Goal: Transaction & Acquisition: Purchase product/service

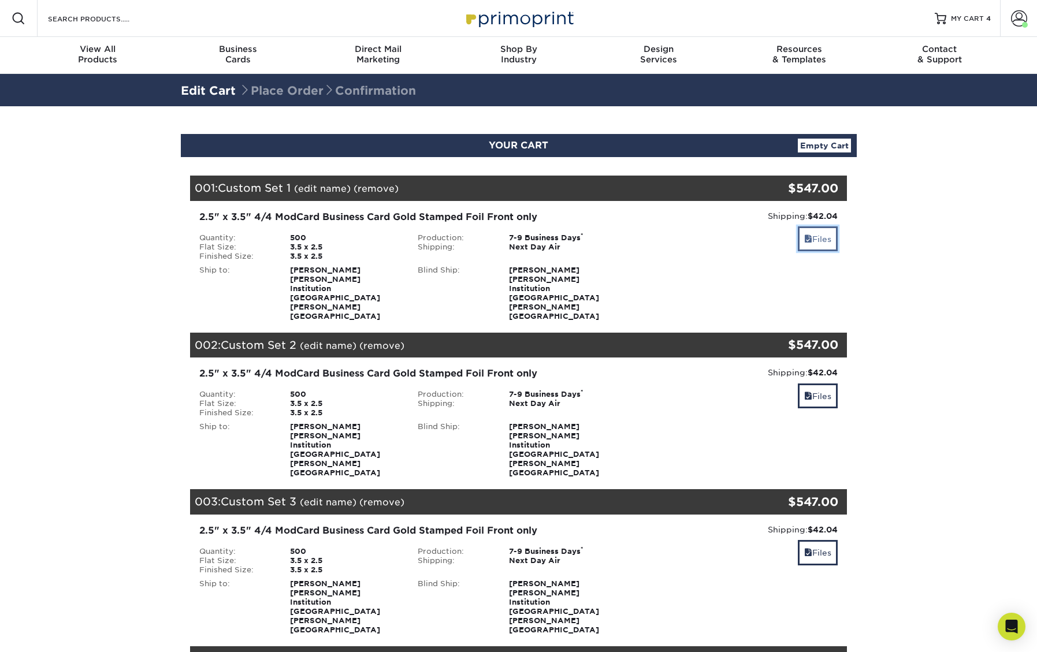
click at [804, 240] on span at bounding box center [808, 239] width 8 height 9
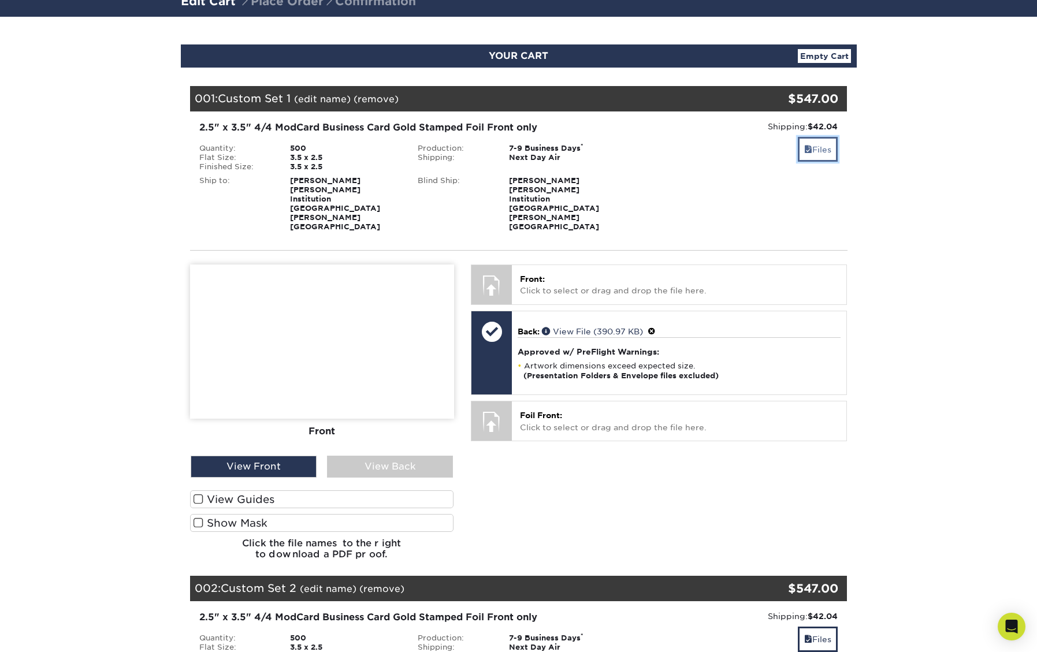
scroll to position [127, 0]
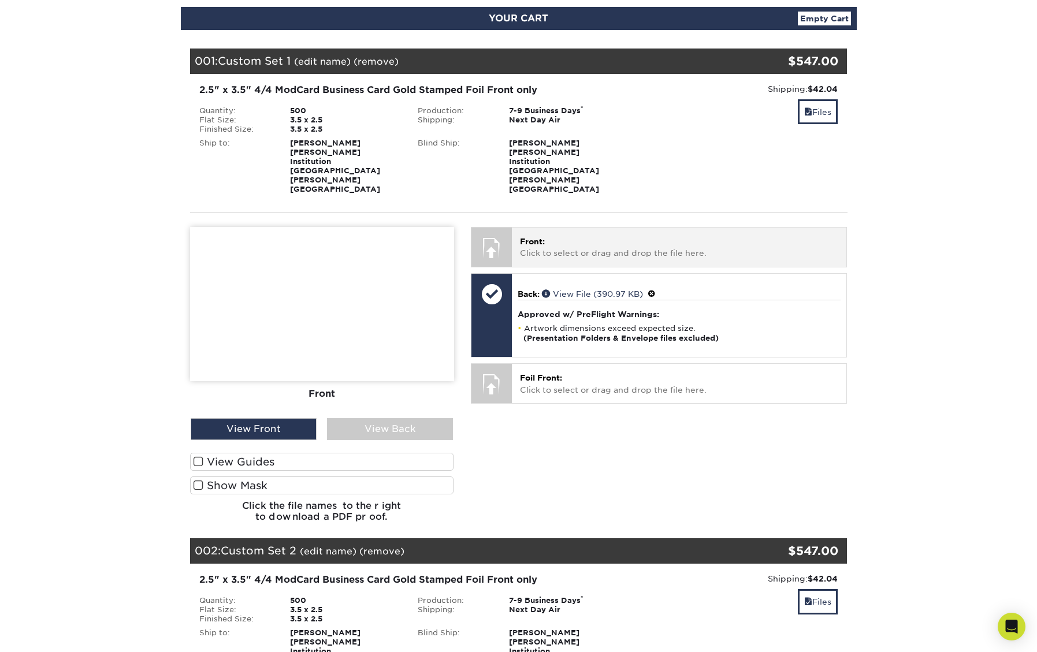
click at [630, 236] on p "Front: Click to select or drag and drop the file here." at bounding box center [679, 248] width 318 height 24
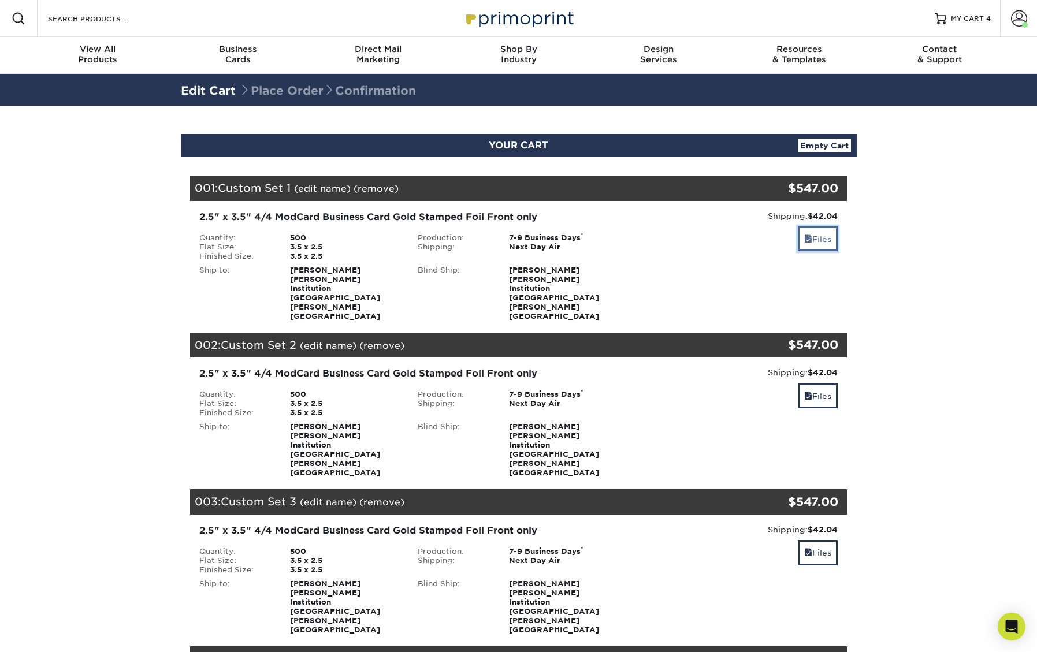
click at [816, 239] on link "Files" at bounding box center [818, 239] width 40 height 25
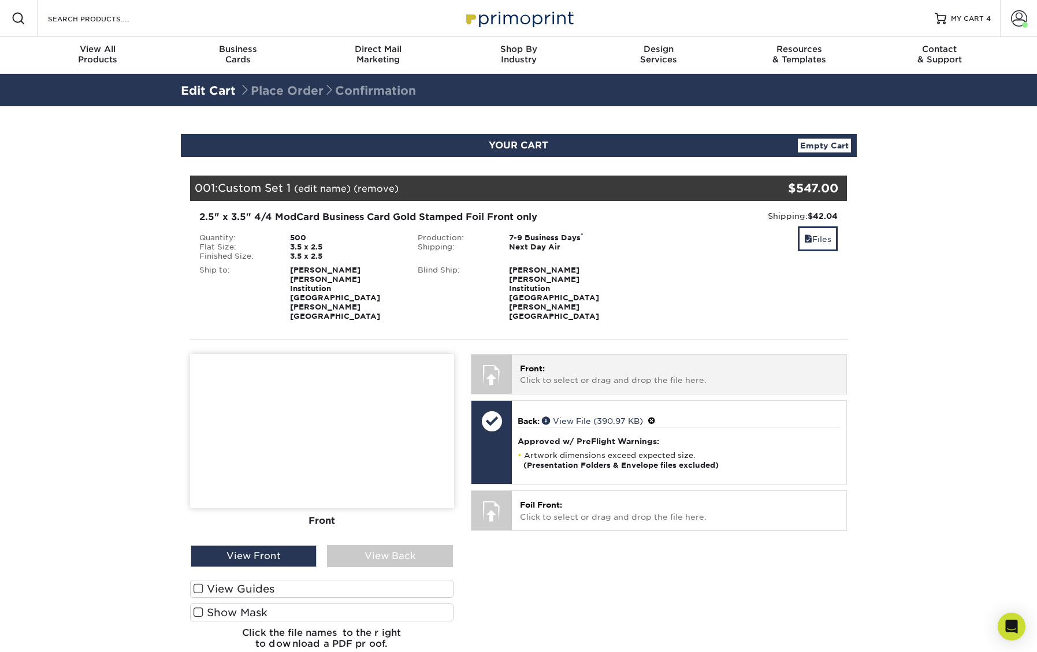
click at [611, 363] on p "Front: Click to select or drag and drop the file here." at bounding box center [679, 375] width 318 height 24
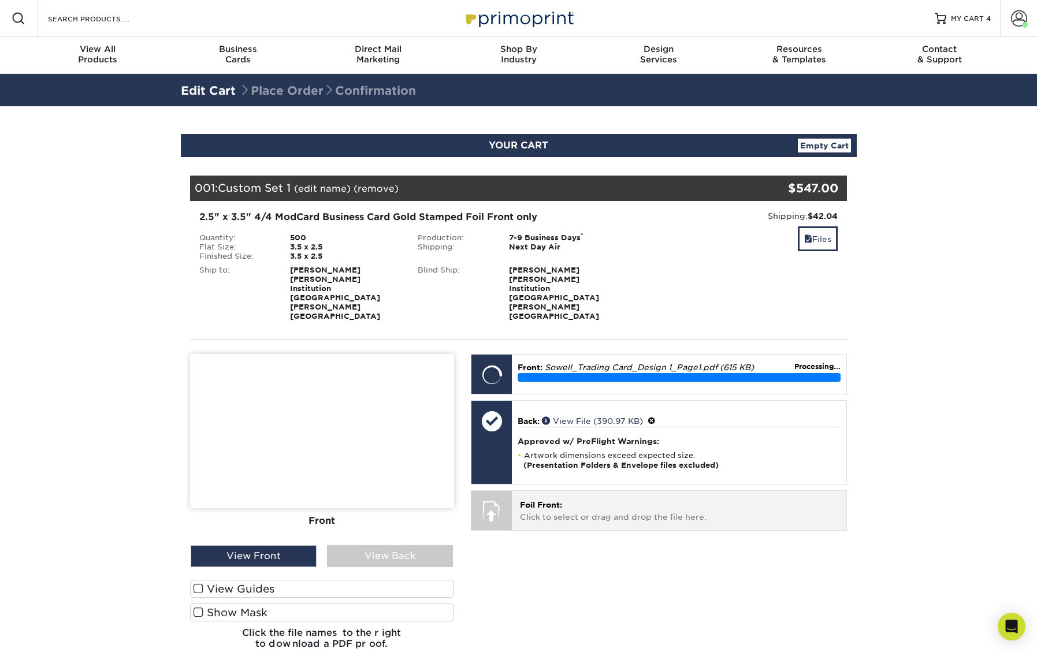
click at [571, 499] on p "Foil Front: Click to select or drag and drop the file here." at bounding box center [679, 511] width 318 height 24
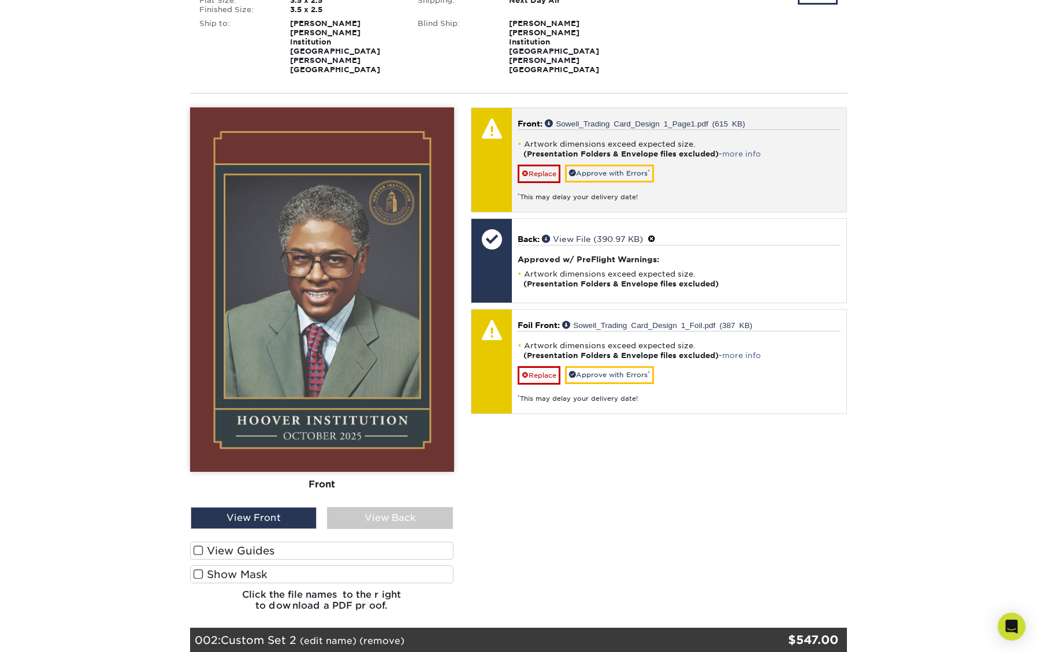
scroll to position [227, 0]
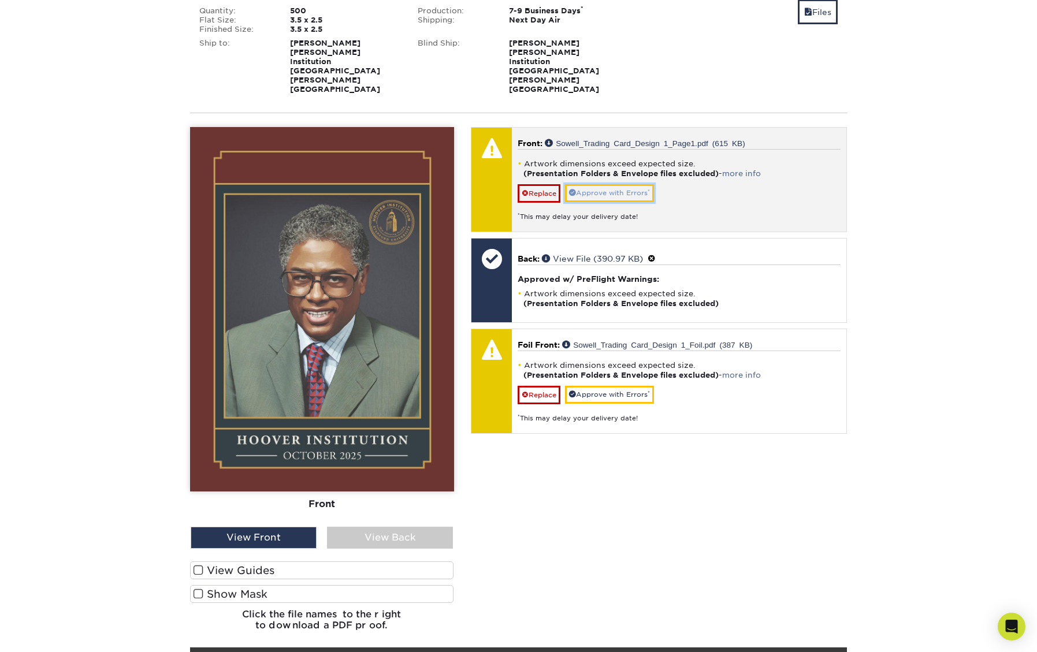
click at [618, 184] on link "Approve with Errors *" at bounding box center [609, 193] width 89 height 18
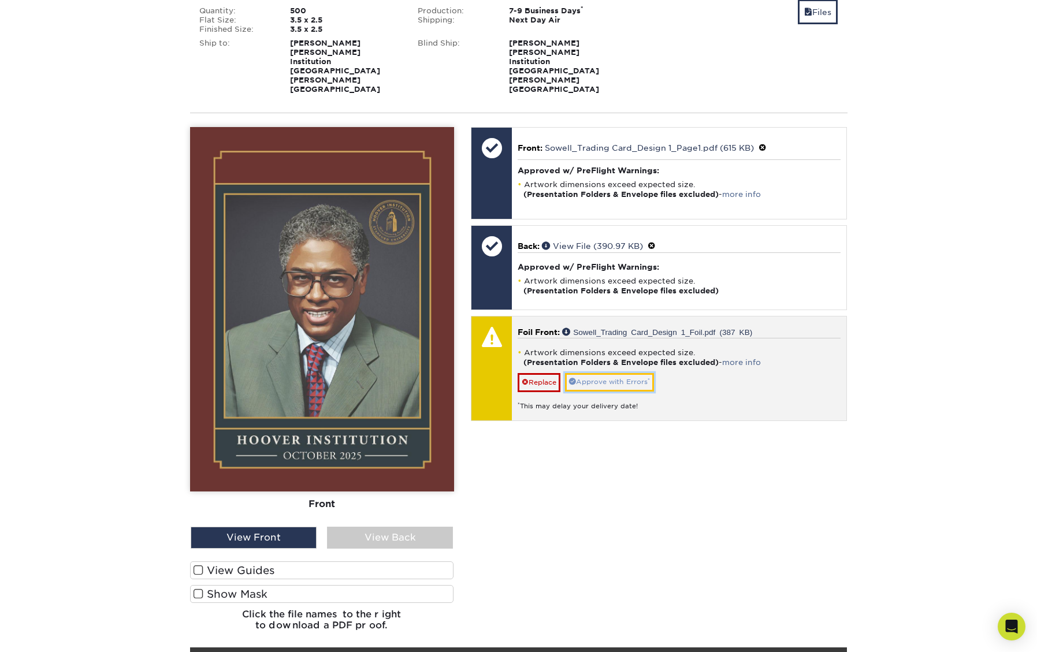
click at [636, 373] on link "Approve with Errors *" at bounding box center [609, 382] width 89 height 18
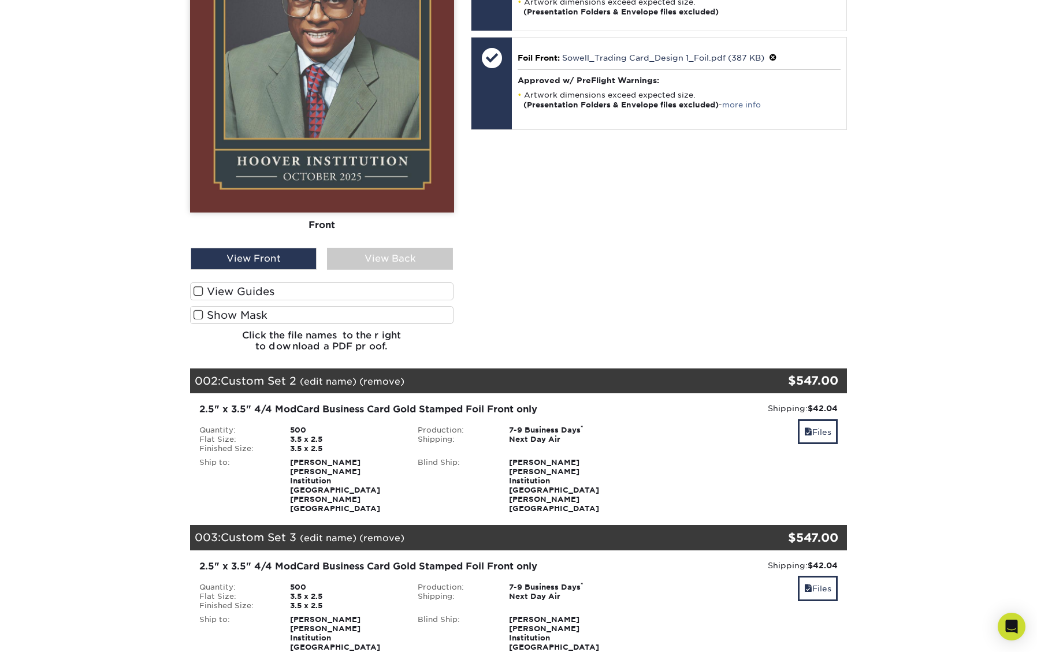
scroll to position [585, 0]
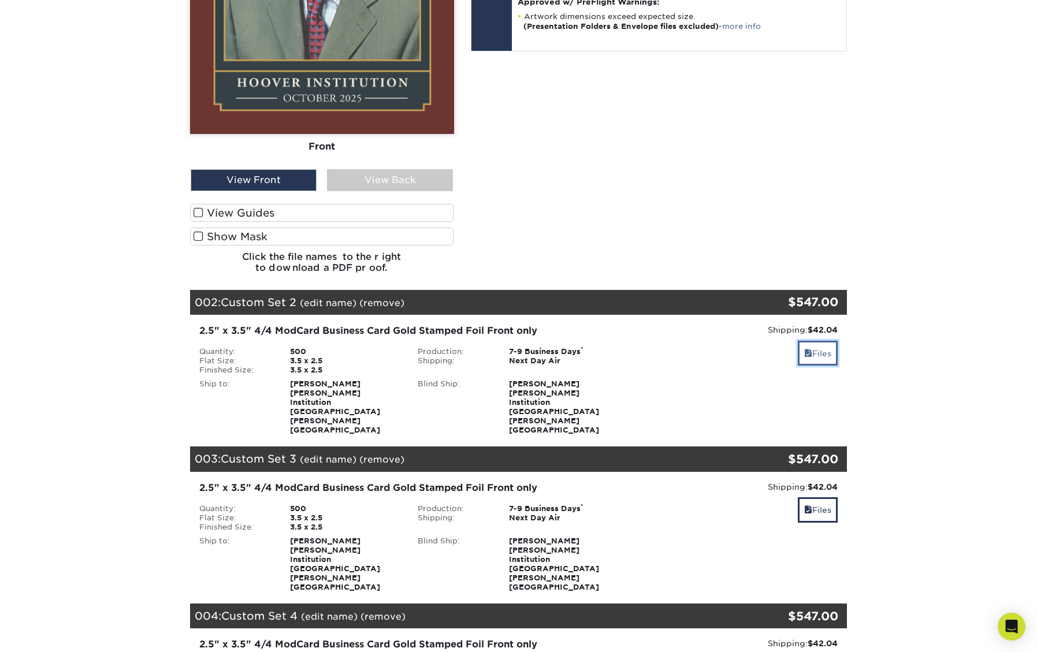
click at [808, 349] on span at bounding box center [808, 353] width 8 height 9
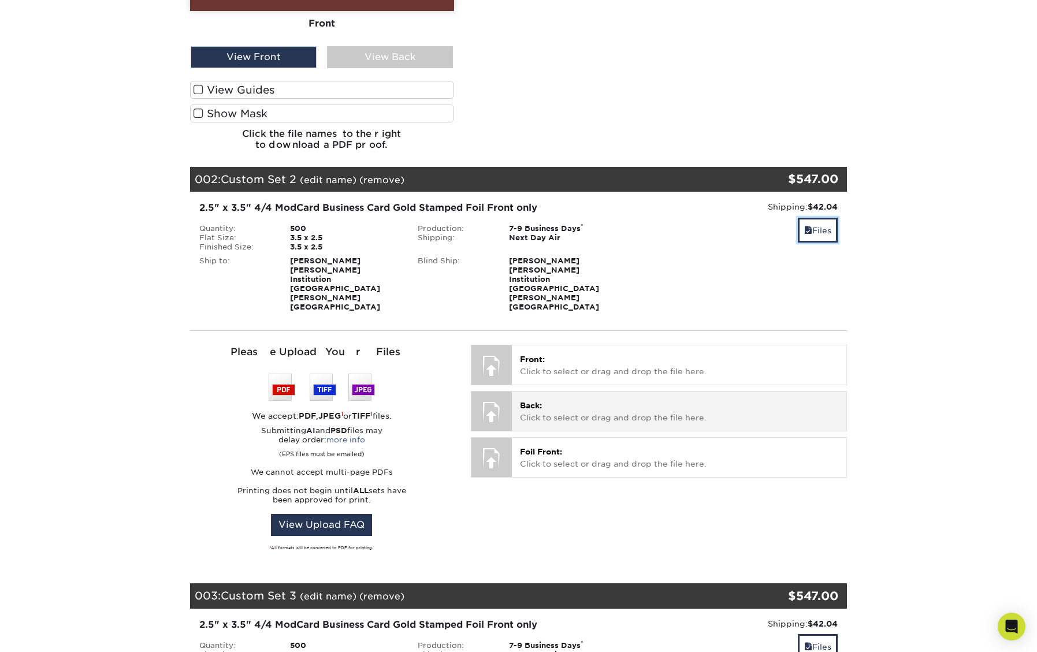
scroll to position [751, 0]
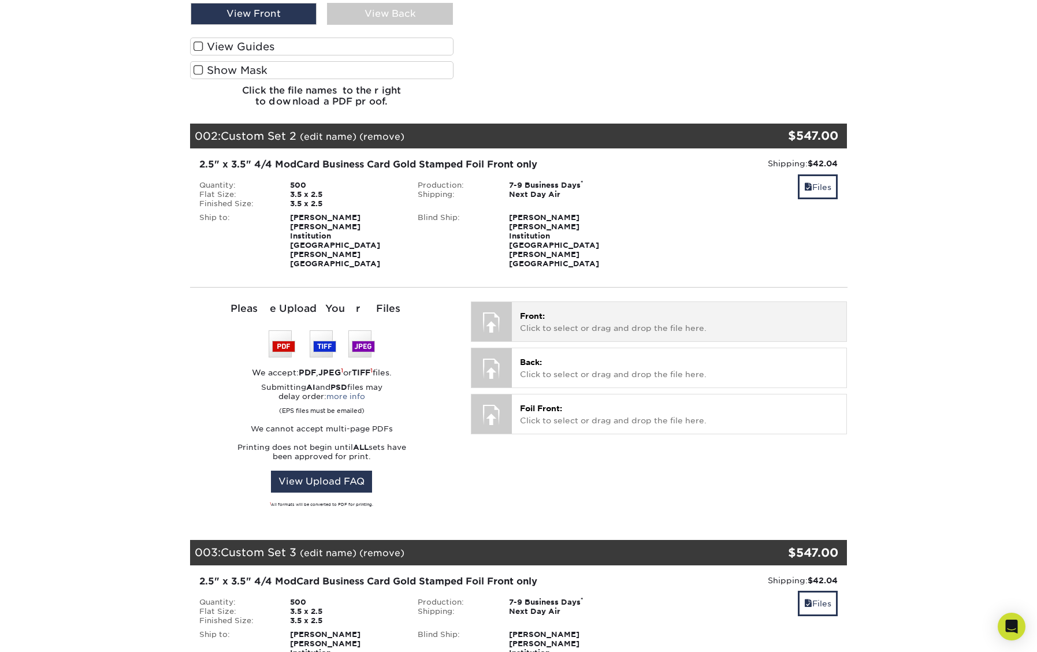
click at [559, 310] on p "Front: Click to select or drag and drop the file here." at bounding box center [679, 322] width 318 height 24
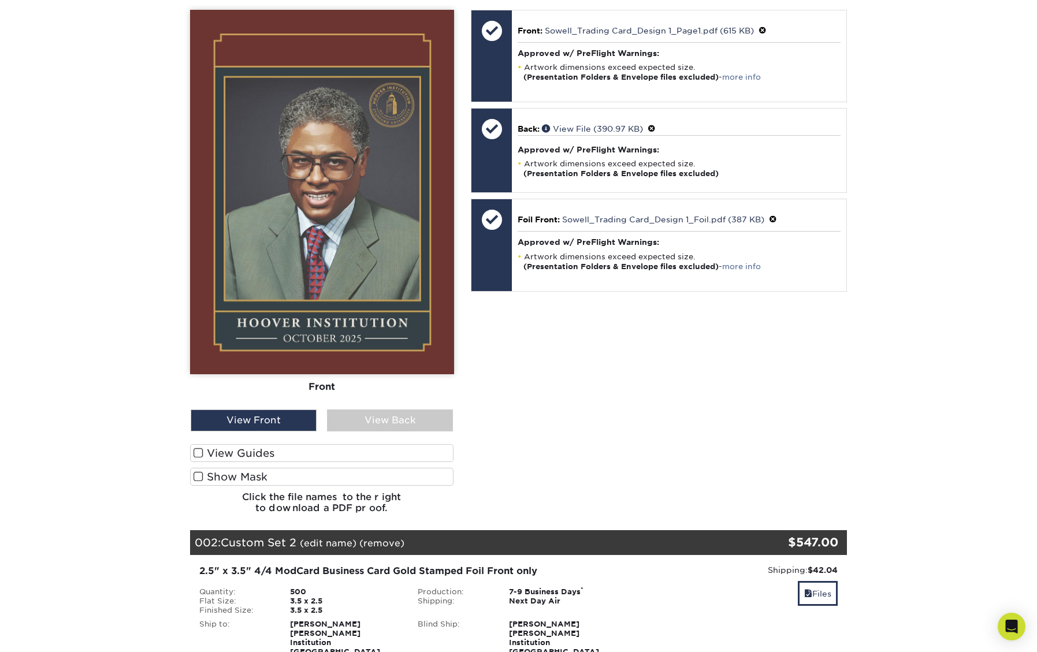
scroll to position [258, 0]
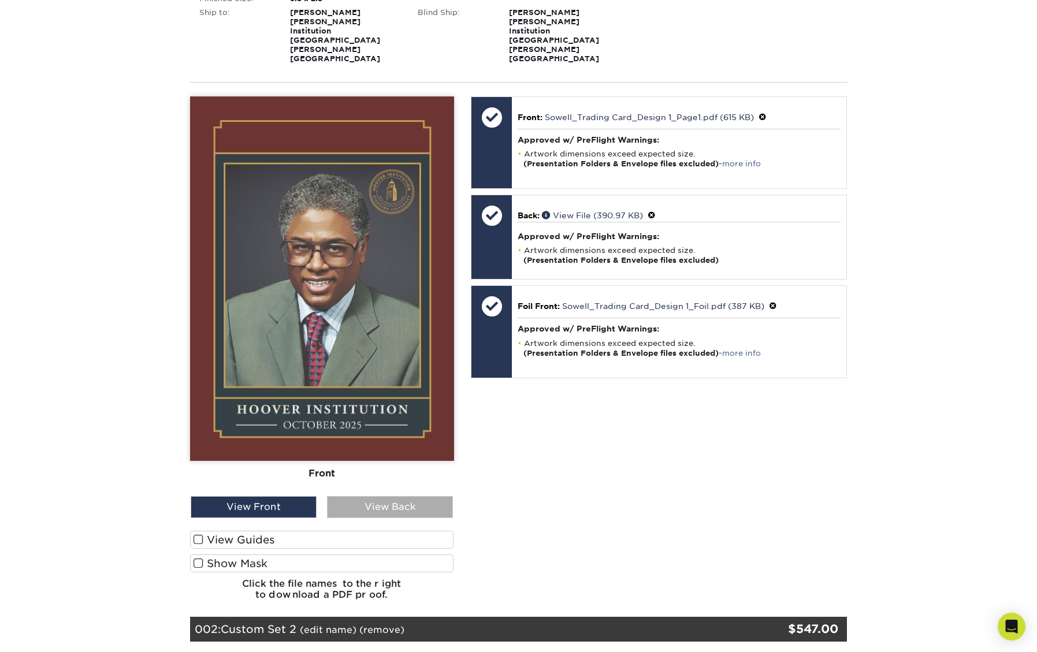
click at [379, 496] on div "View Back" at bounding box center [390, 507] width 126 height 22
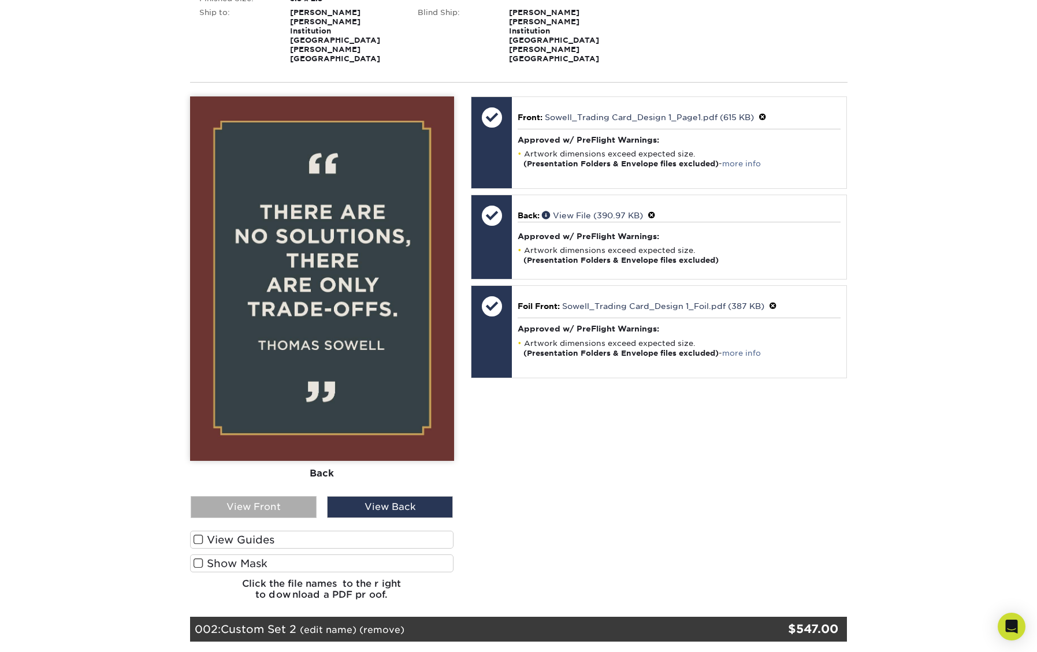
click at [298, 496] on div "View Front" at bounding box center [254, 507] width 126 height 22
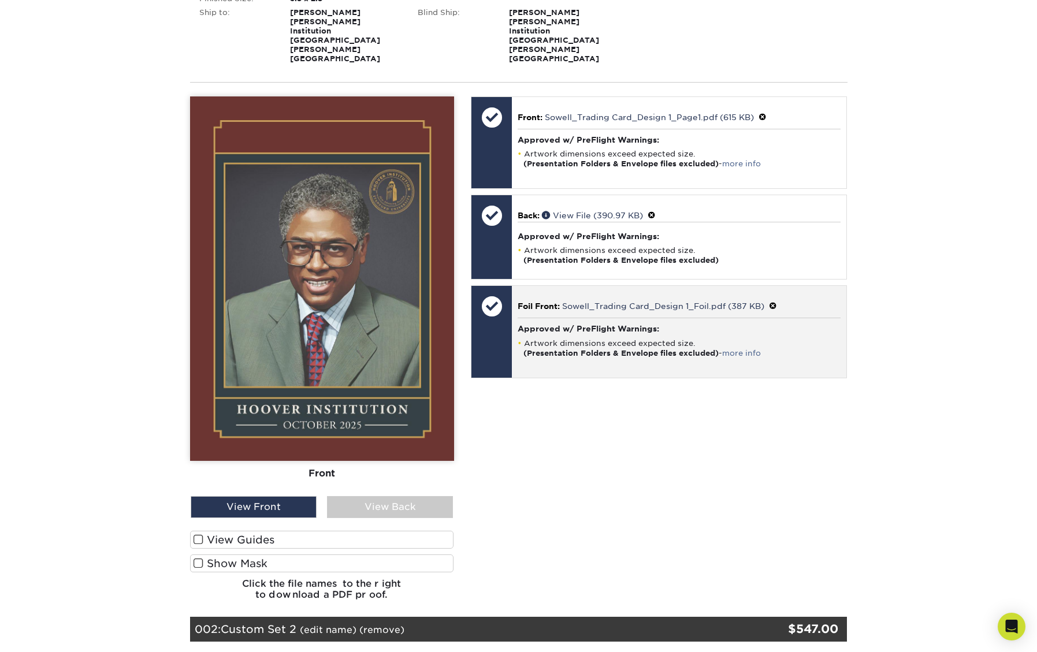
click at [569, 324] on h4 "Approved w/ PreFlight Warnings:" at bounding box center [679, 328] width 323 height 9
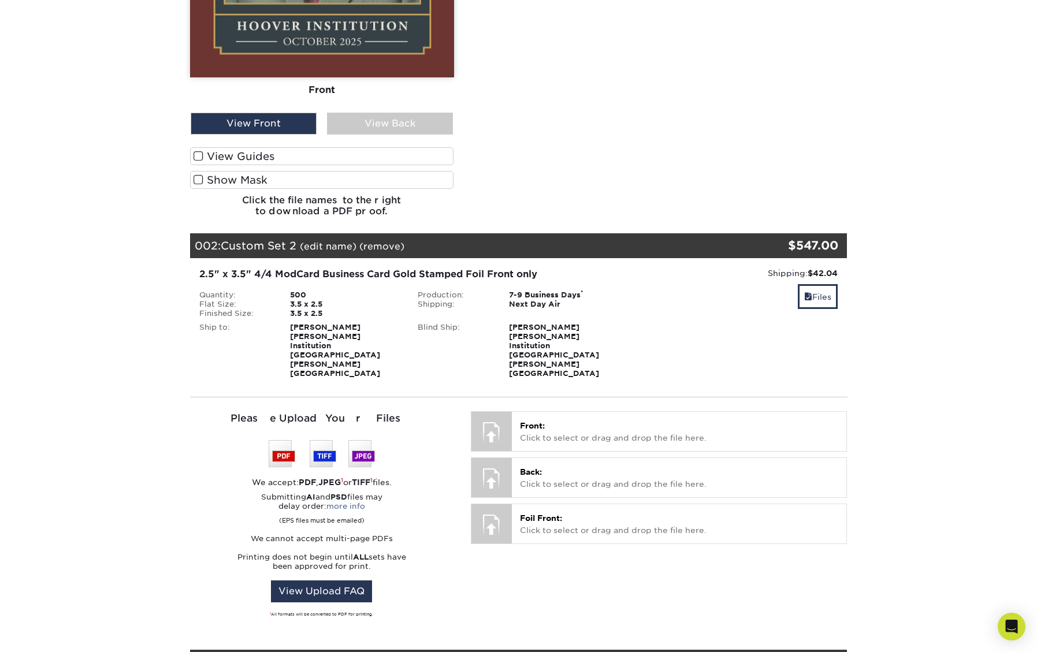
scroll to position [679, 0]
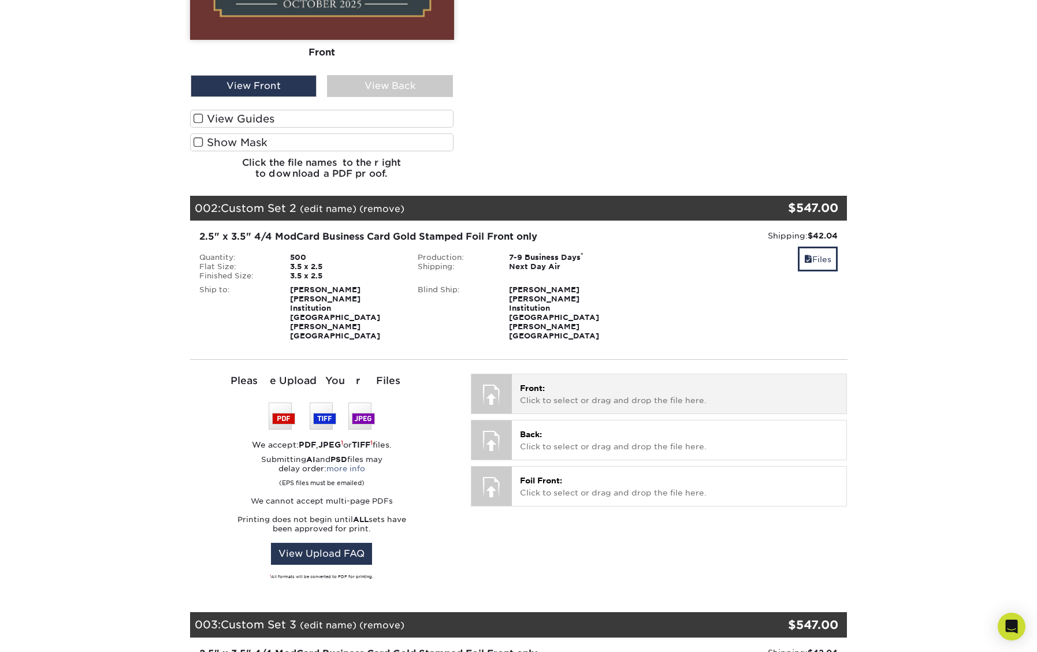
click at [583, 383] on p "Front: Click to select or drag and drop the file here." at bounding box center [679, 395] width 318 height 24
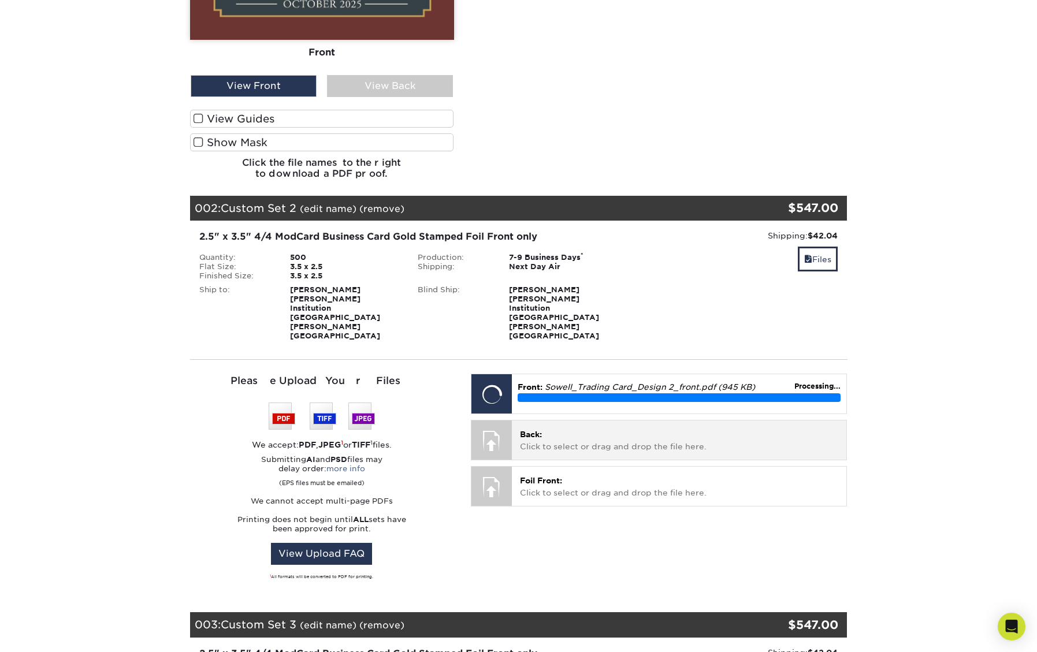
click at [567, 429] on p "Back: Click to select or drag and drop the file here." at bounding box center [679, 441] width 318 height 24
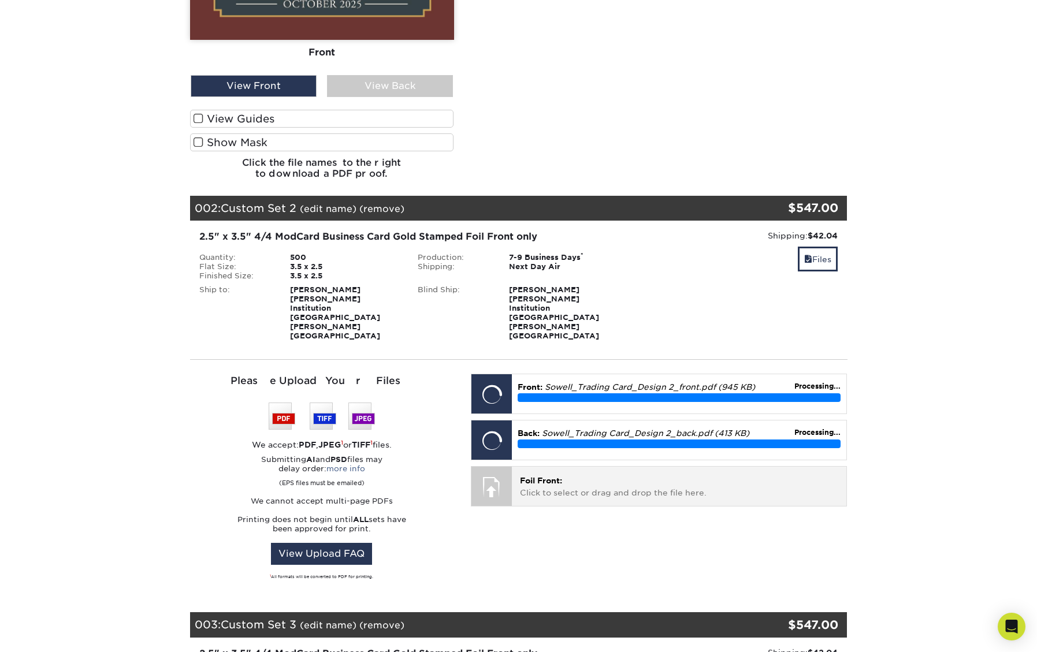
click at [592, 475] on p "Foil Front: Click to select or drag and drop the file here." at bounding box center [679, 487] width 318 height 24
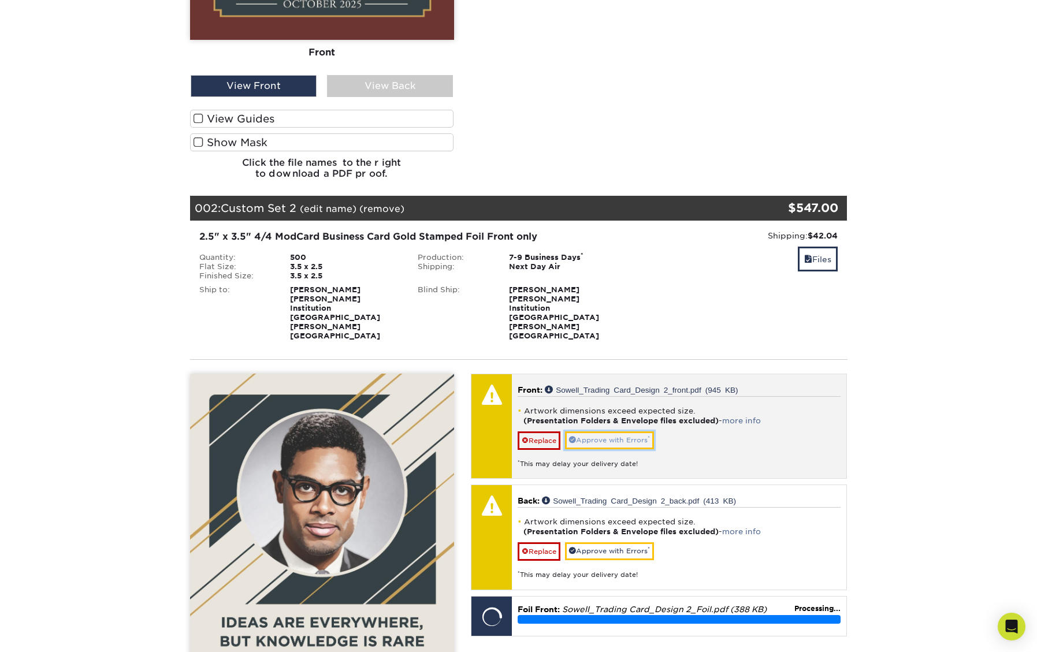
click at [626, 432] on link "Approve with Errors *" at bounding box center [609, 441] width 89 height 18
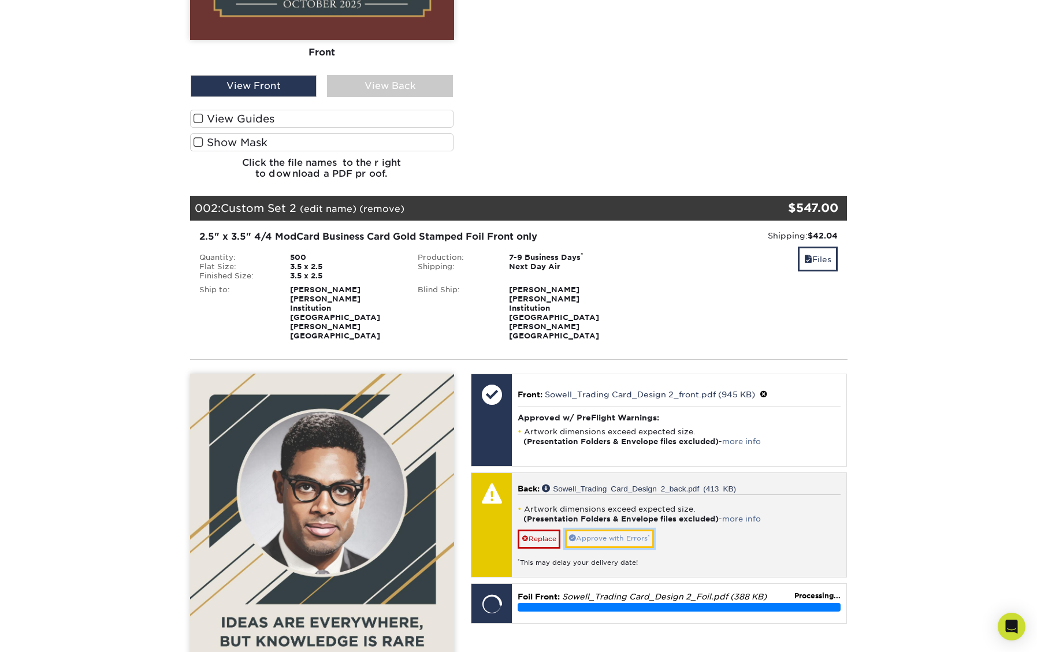
click at [619, 530] on link "Approve with Errors *" at bounding box center [609, 539] width 89 height 18
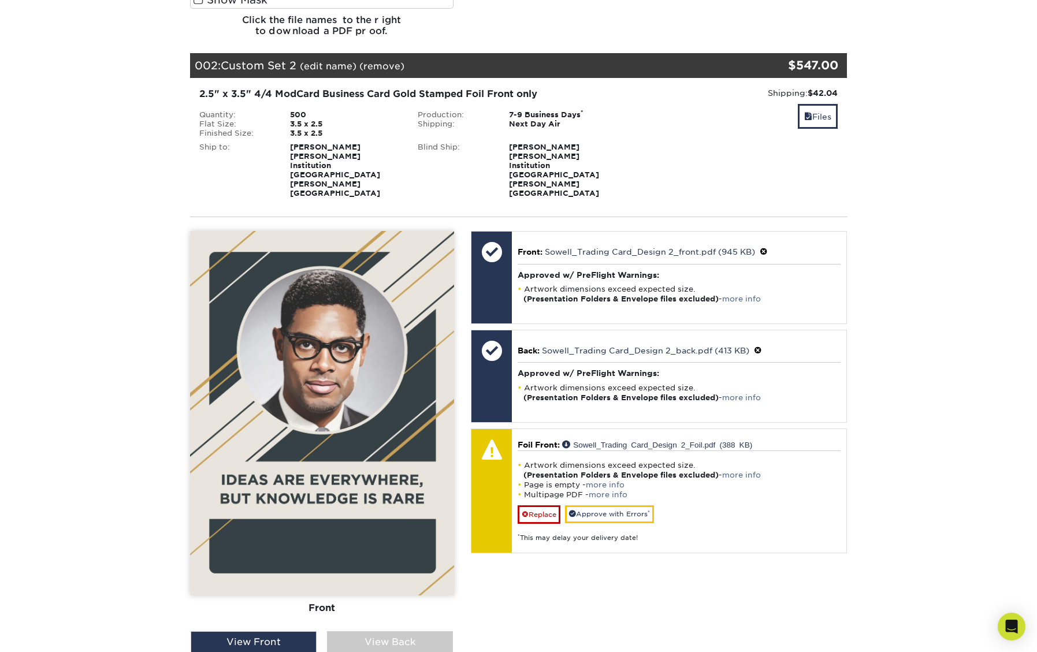
scroll to position [870, 0]
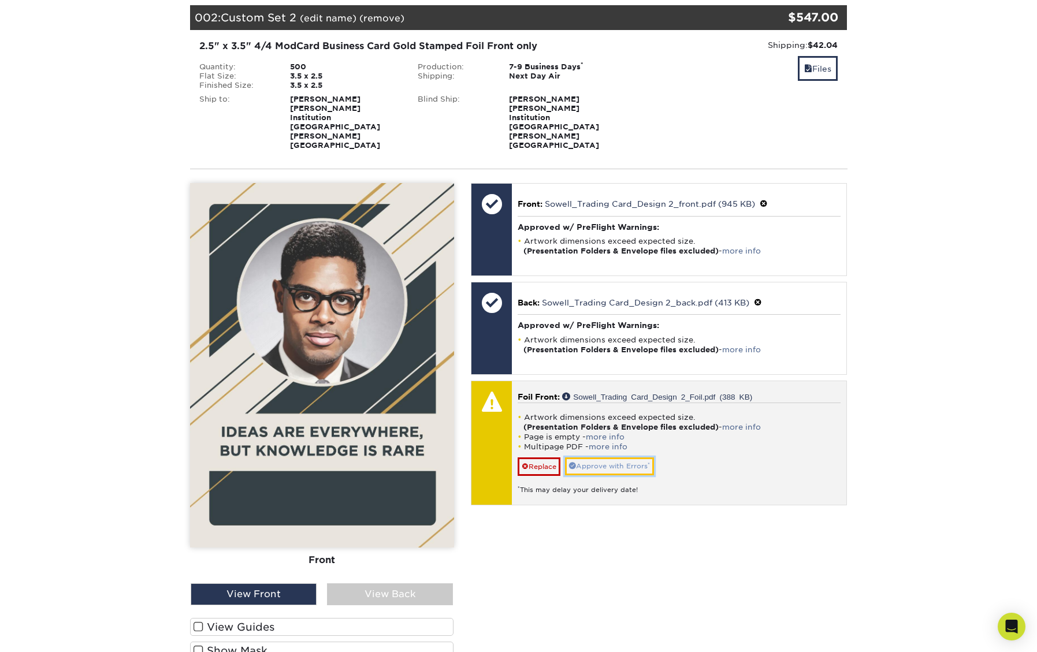
click at [604, 458] on link "Approve with Errors *" at bounding box center [609, 467] width 89 height 18
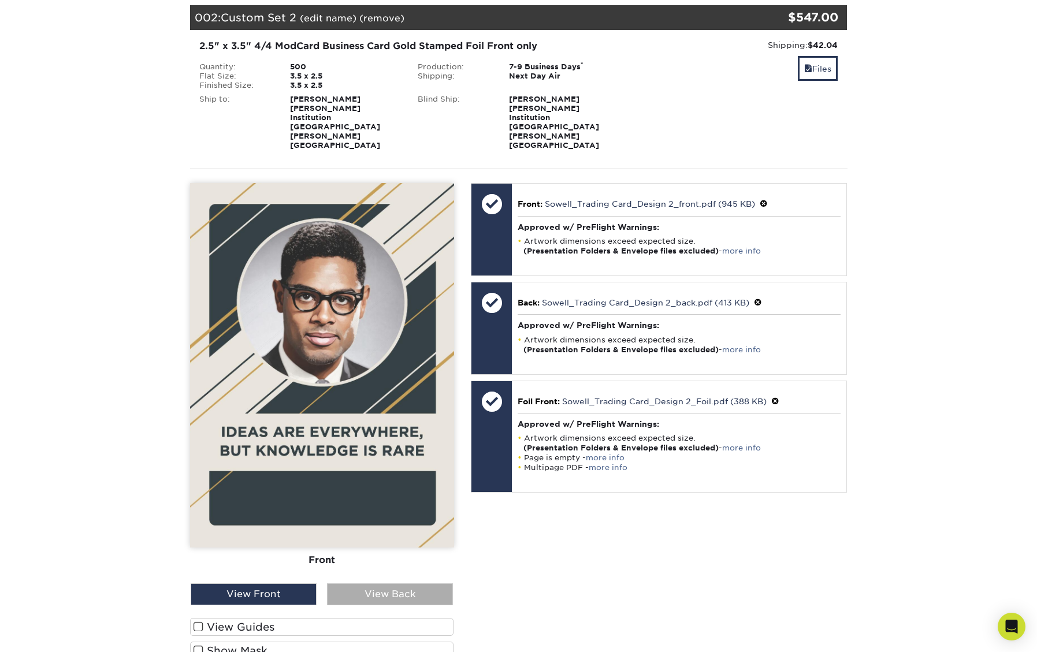
click at [355, 584] on div "View Back" at bounding box center [390, 595] width 126 height 22
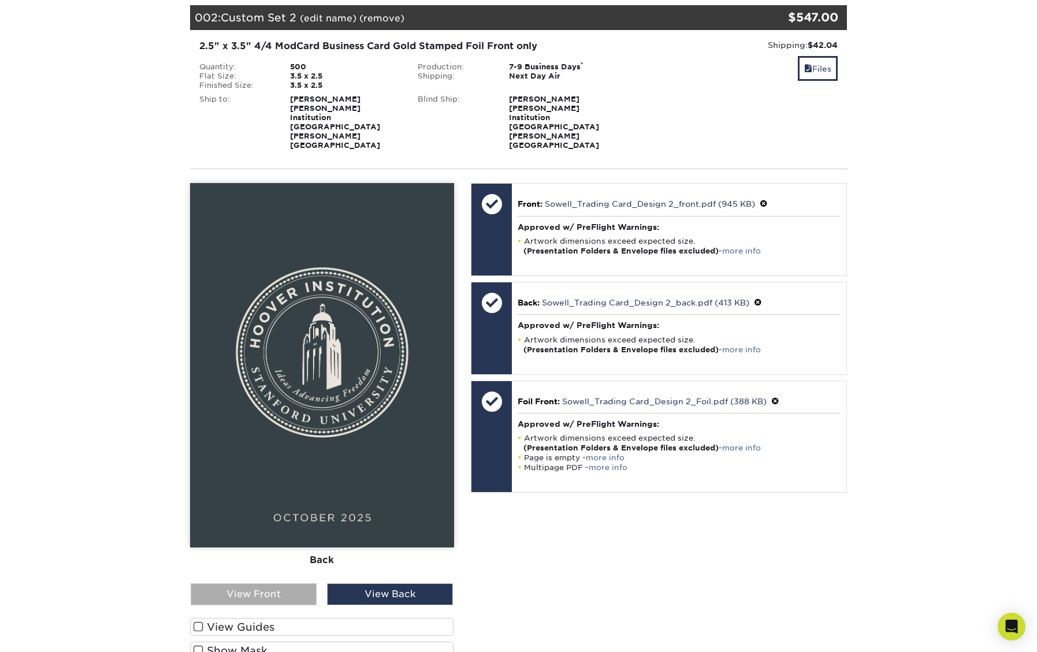
click at [285, 584] on div "View Front" at bounding box center [254, 595] width 126 height 22
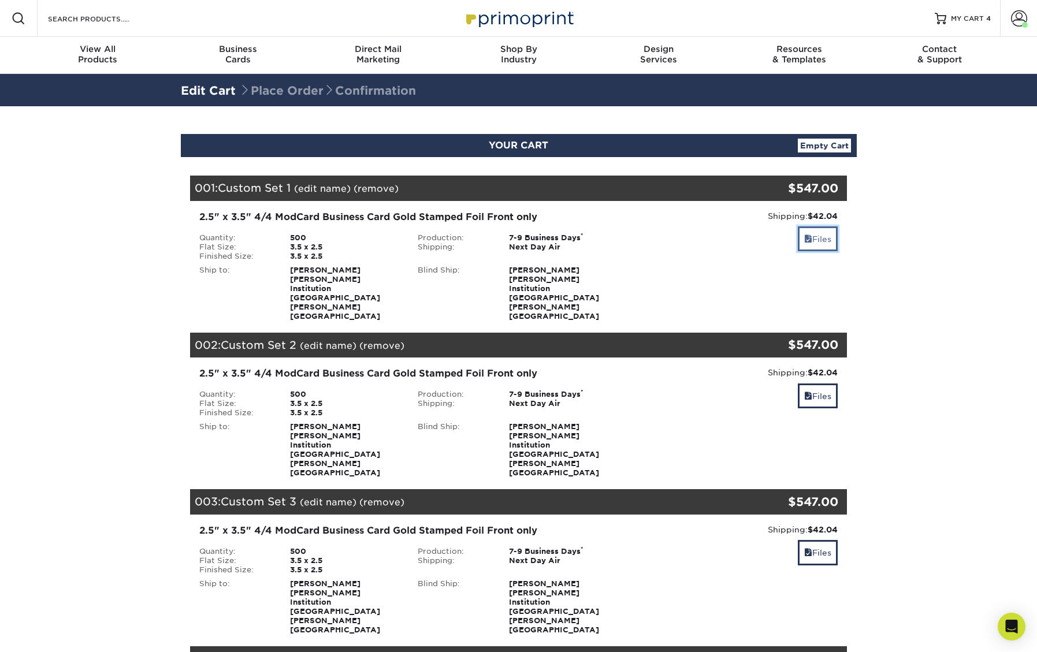
click at [811, 246] on link "Files" at bounding box center [818, 239] width 40 height 25
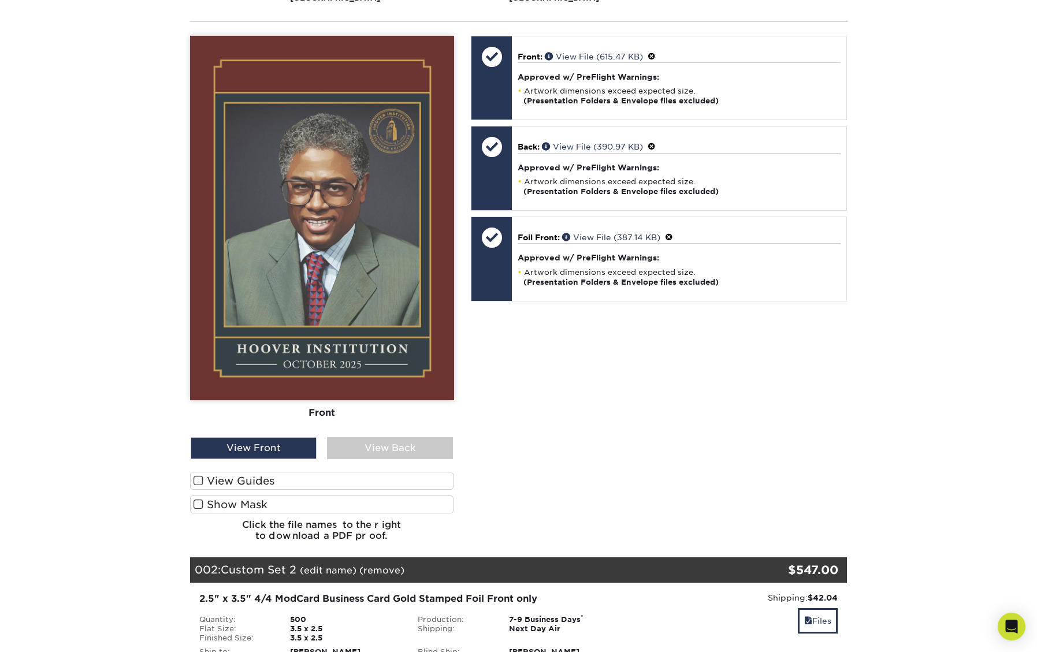
scroll to position [323, 0]
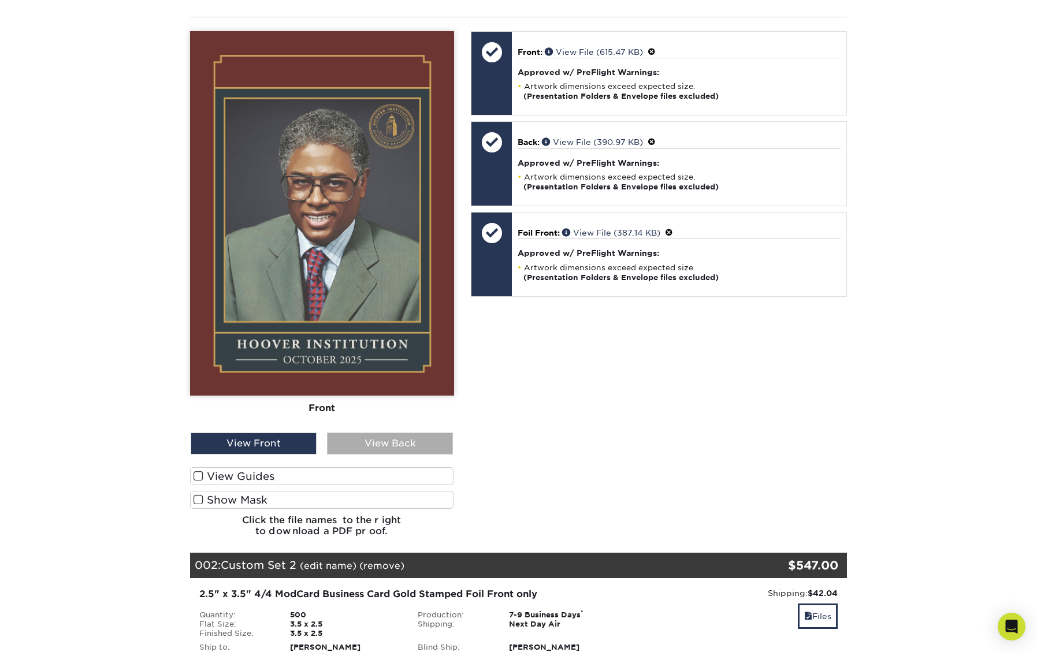
click at [391, 433] on div "View Back" at bounding box center [390, 444] width 126 height 22
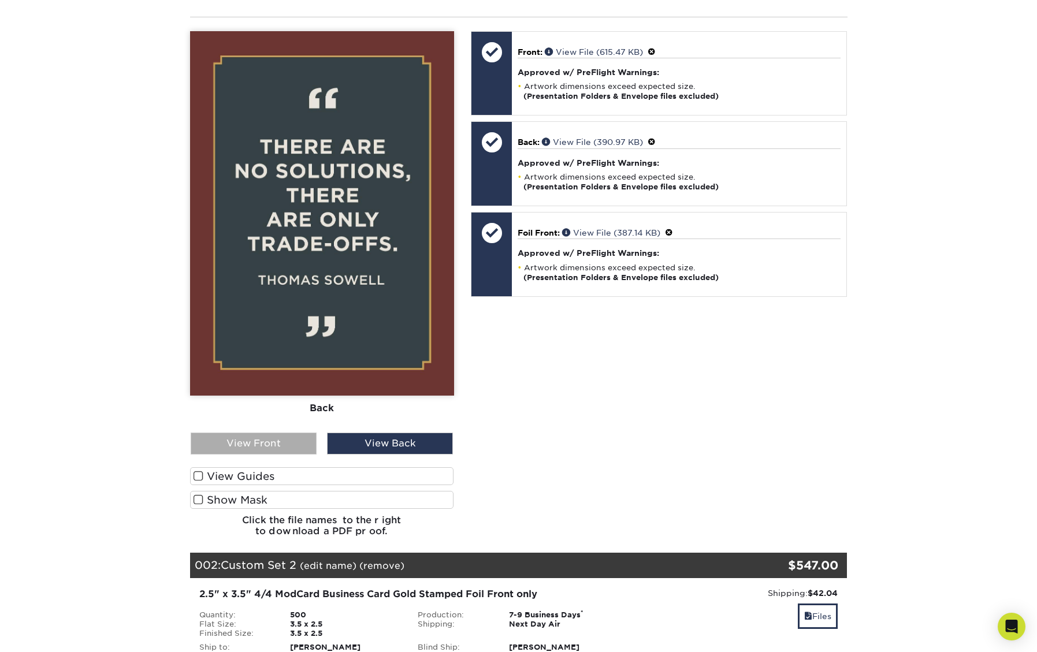
click at [305, 433] on div "View Front" at bounding box center [254, 444] width 126 height 22
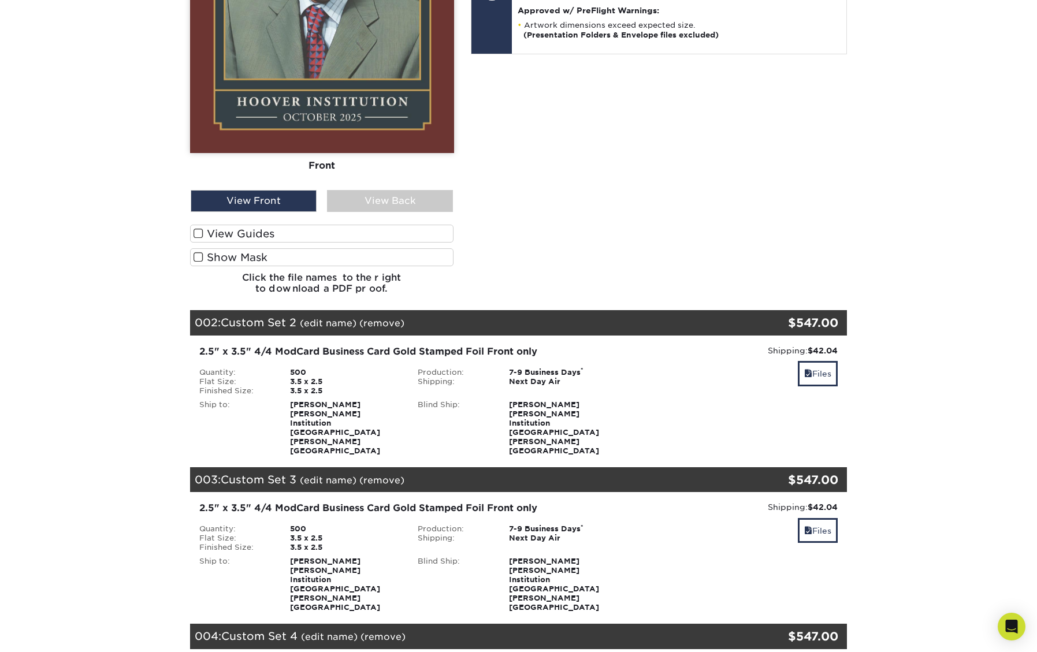
scroll to position [603, 0]
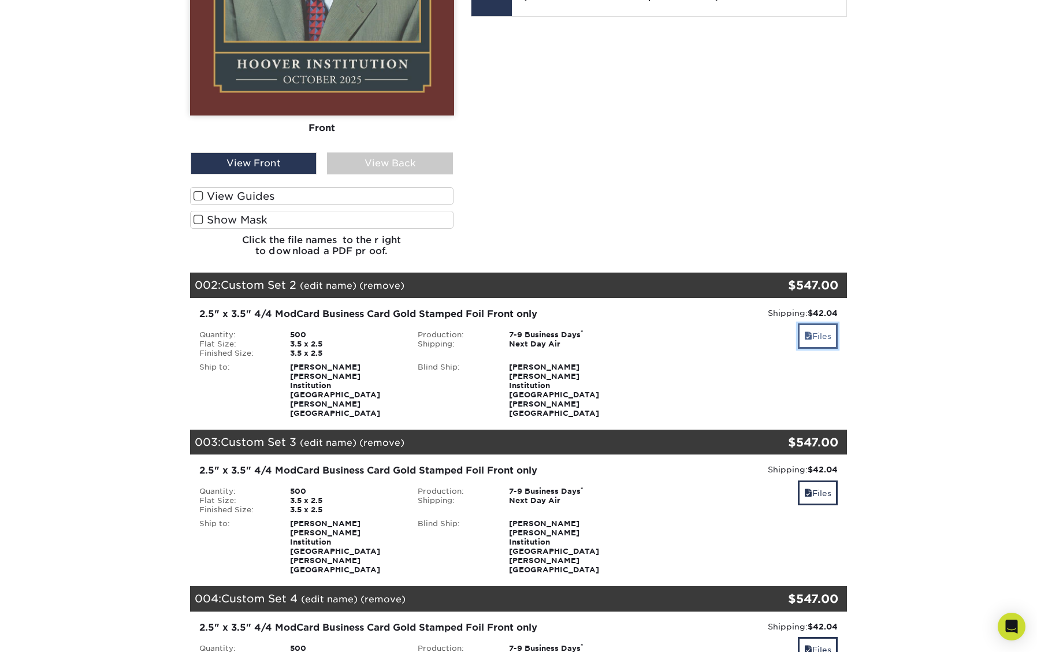
click at [831, 324] on link "Files" at bounding box center [818, 336] width 40 height 25
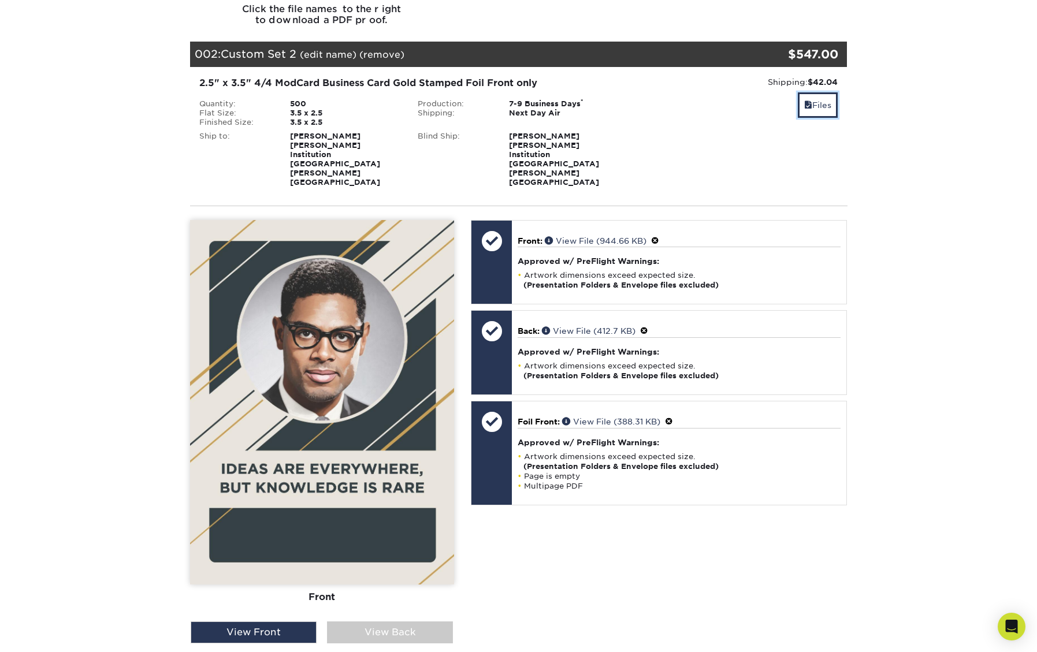
scroll to position [836, 0]
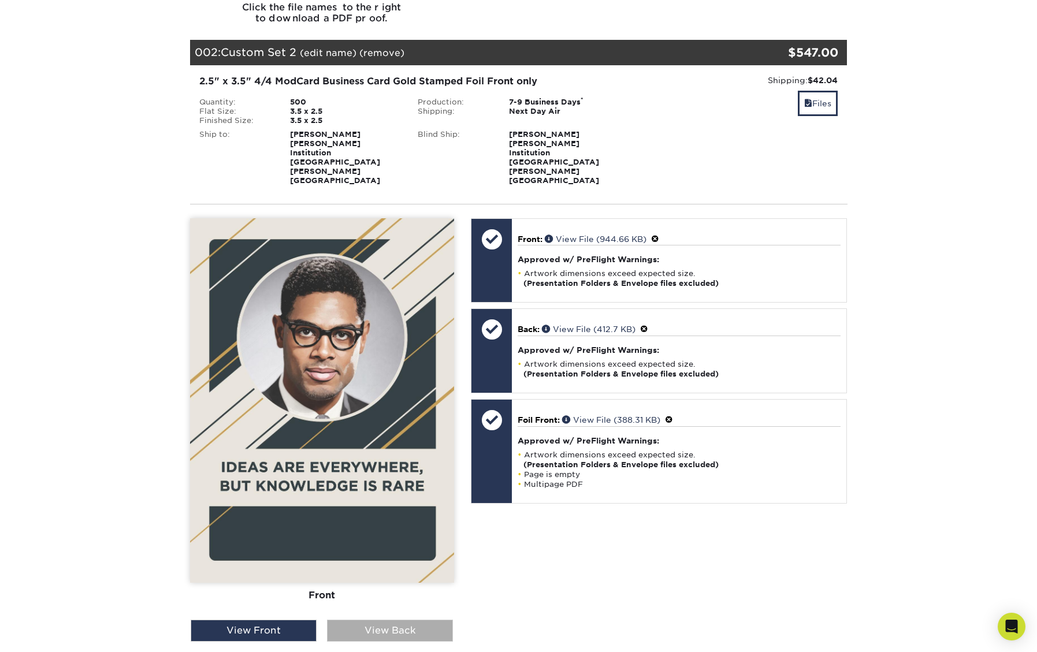
click at [374, 620] on div "View Back" at bounding box center [390, 631] width 126 height 22
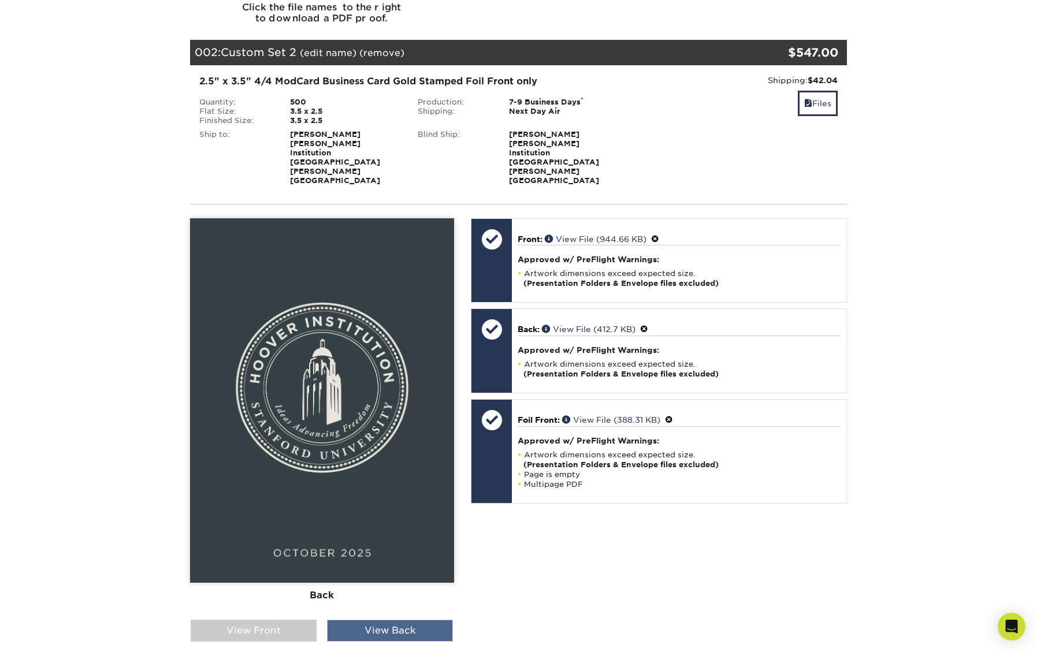
click at [374, 620] on div "View Back" at bounding box center [390, 631] width 126 height 22
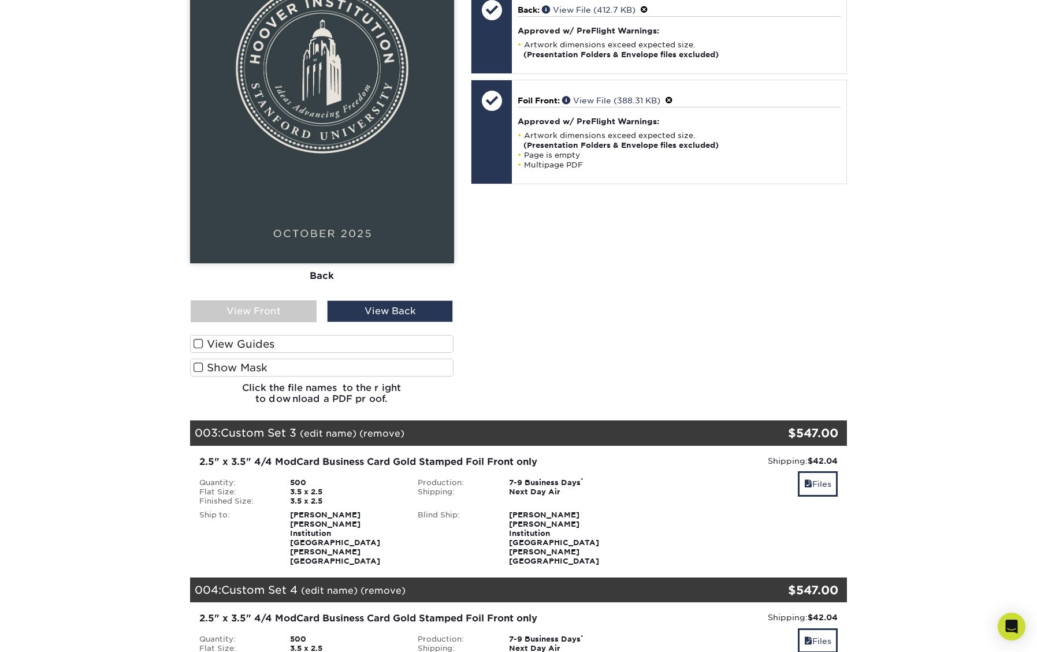
scroll to position [1185, 0]
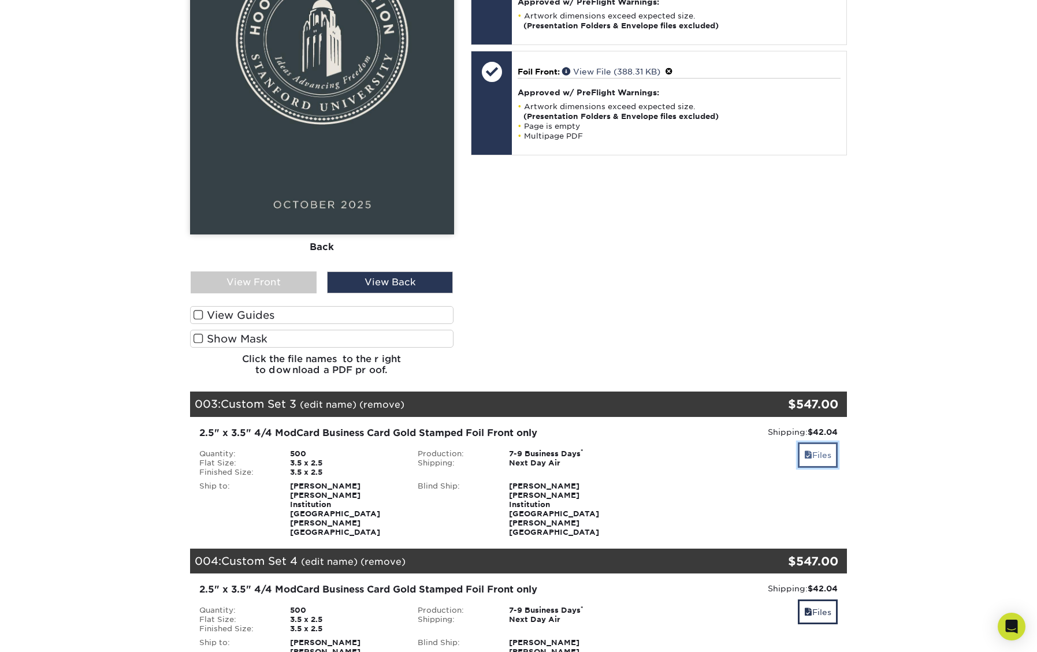
click at [813, 443] on link "Files" at bounding box center [818, 455] width 40 height 25
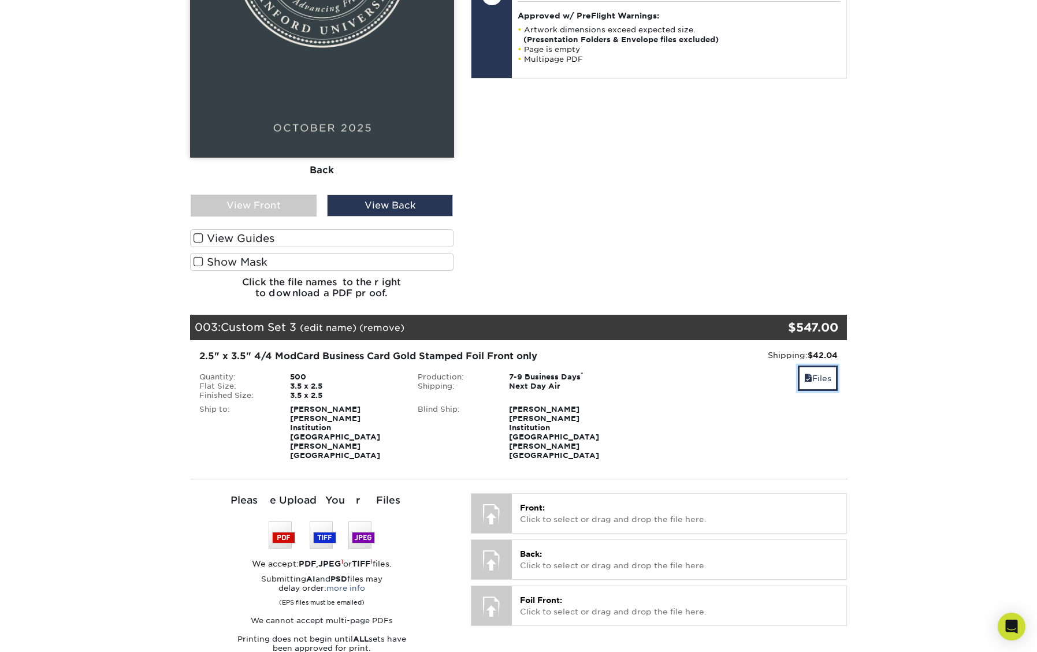
scroll to position [1267, 0]
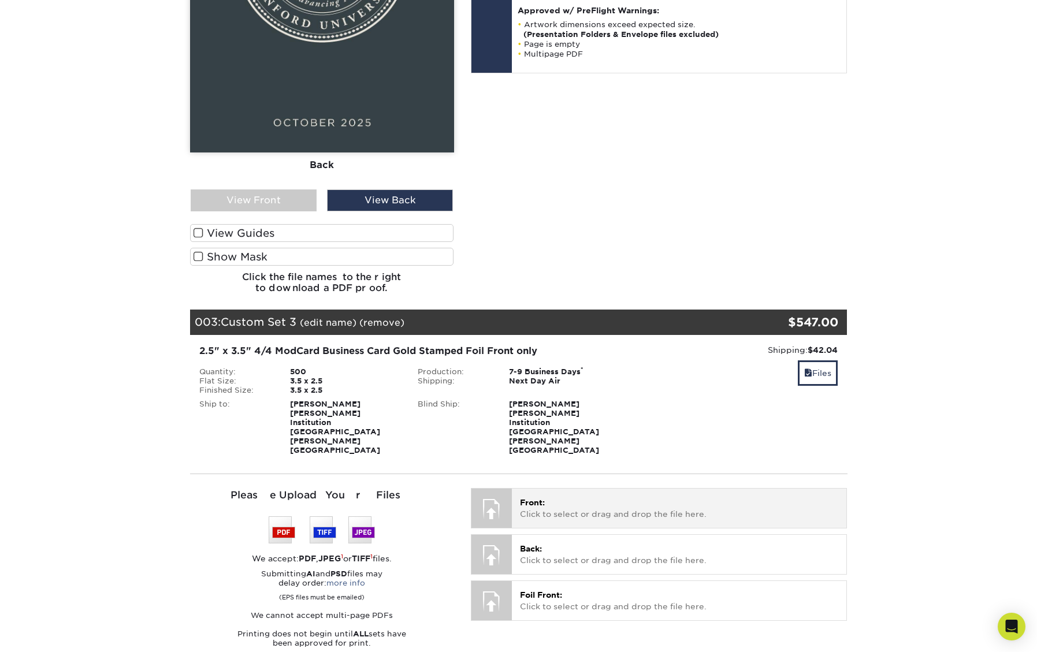
click at [590, 497] on p "Front: Click to select or drag and drop the file here." at bounding box center [679, 509] width 318 height 24
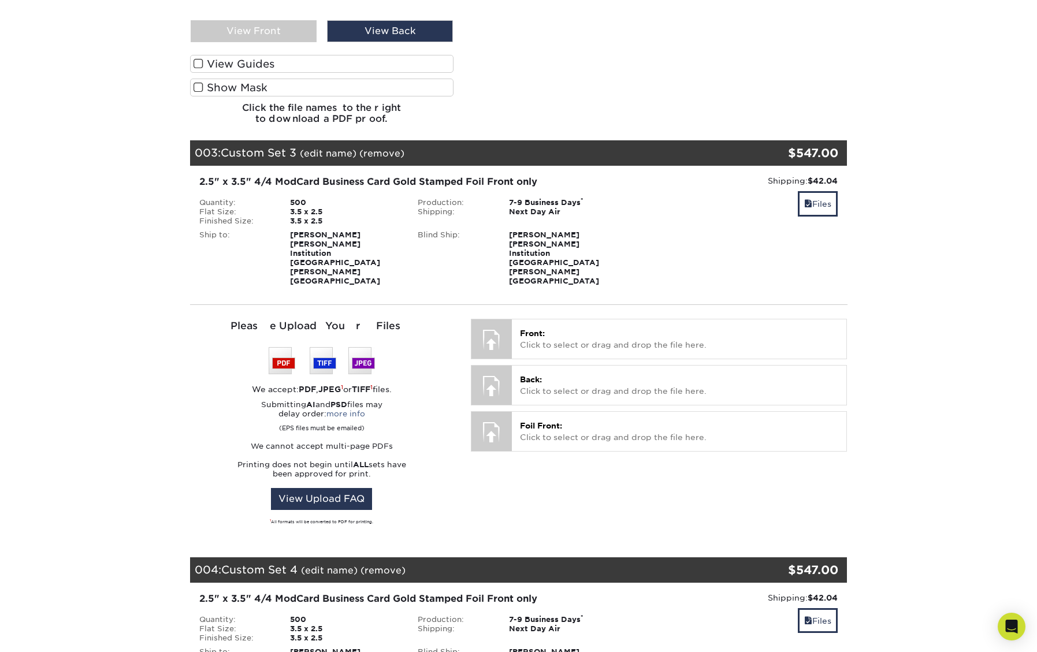
scroll to position [1461, 0]
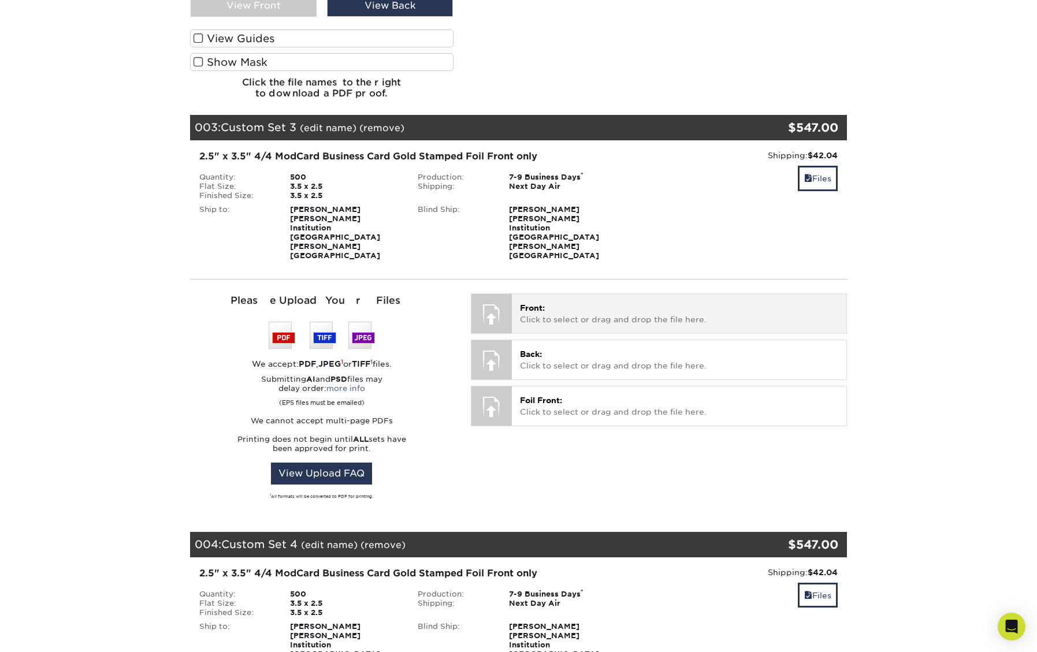
click at [549, 294] on div "Front: Click to select or drag and drop the file here. Choose file" at bounding box center [679, 313] width 335 height 39
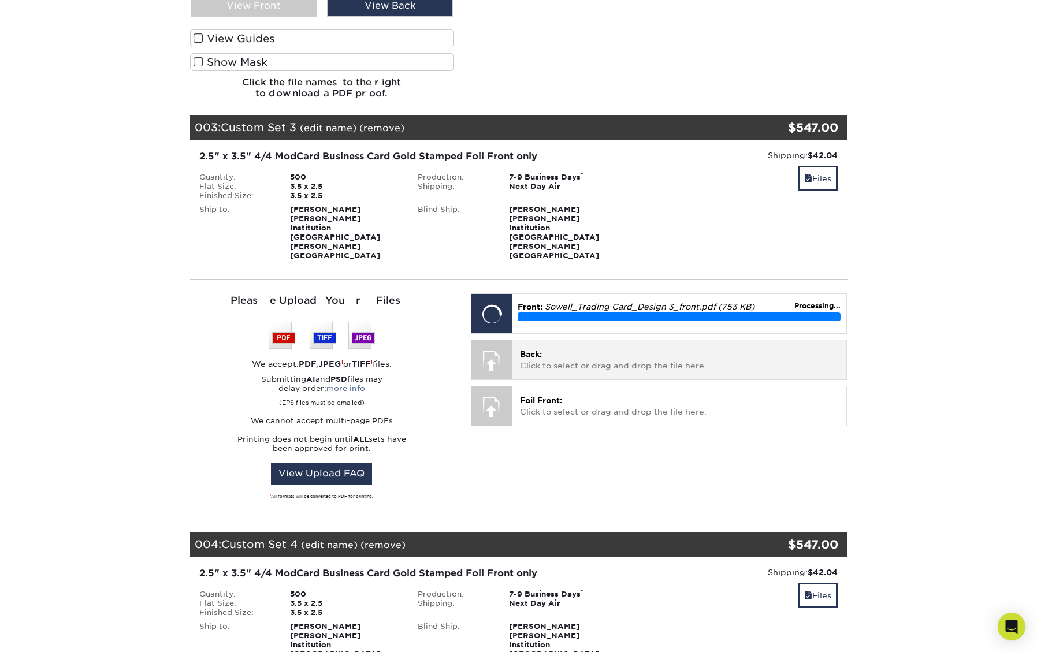
click at [606, 348] on p "Back: Click to select or drag and drop the file here." at bounding box center [679, 360] width 318 height 24
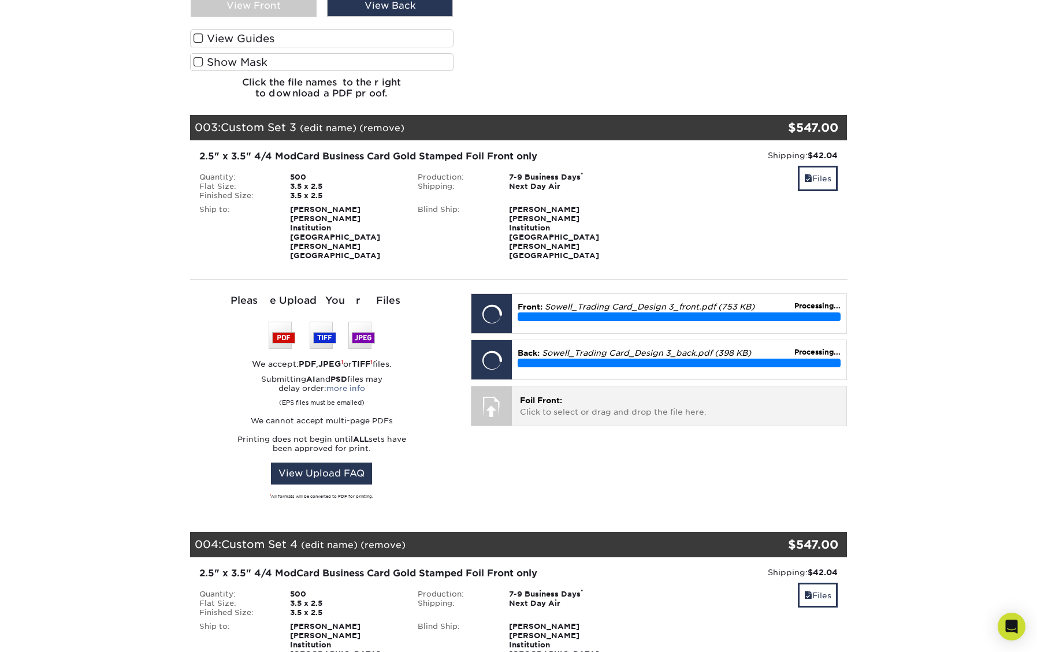
click at [606, 395] on p "Foil Front: Click to select or drag and drop the file here." at bounding box center [679, 407] width 318 height 24
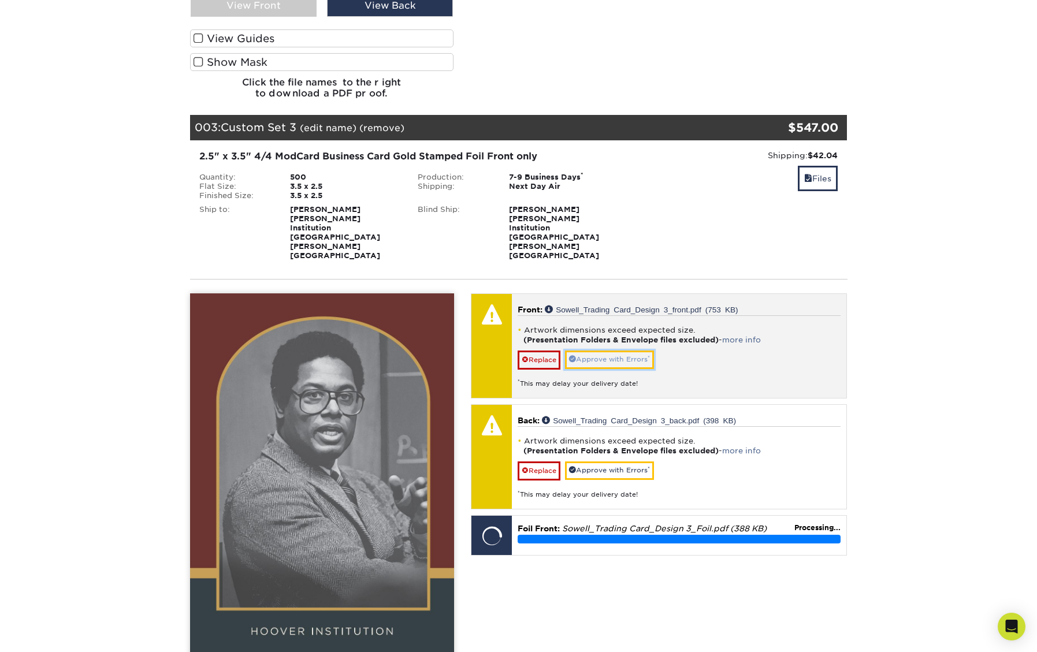
click at [644, 351] on link "Approve with Errors *" at bounding box center [609, 360] width 89 height 18
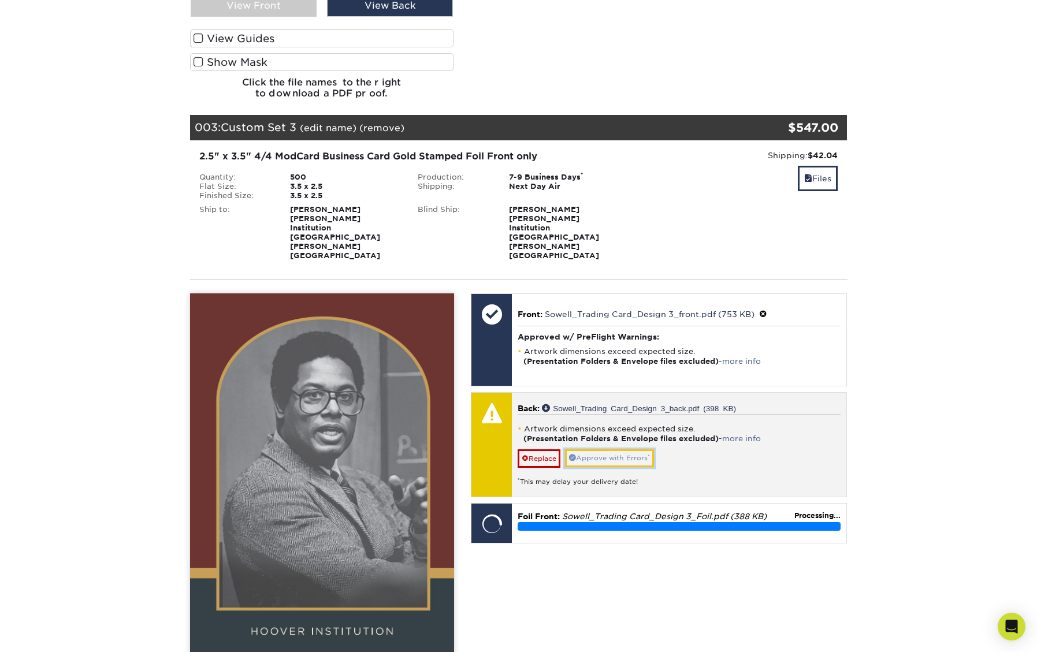
click at [628, 450] on link "Approve with Errors *" at bounding box center [609, 459] width 89 height 18
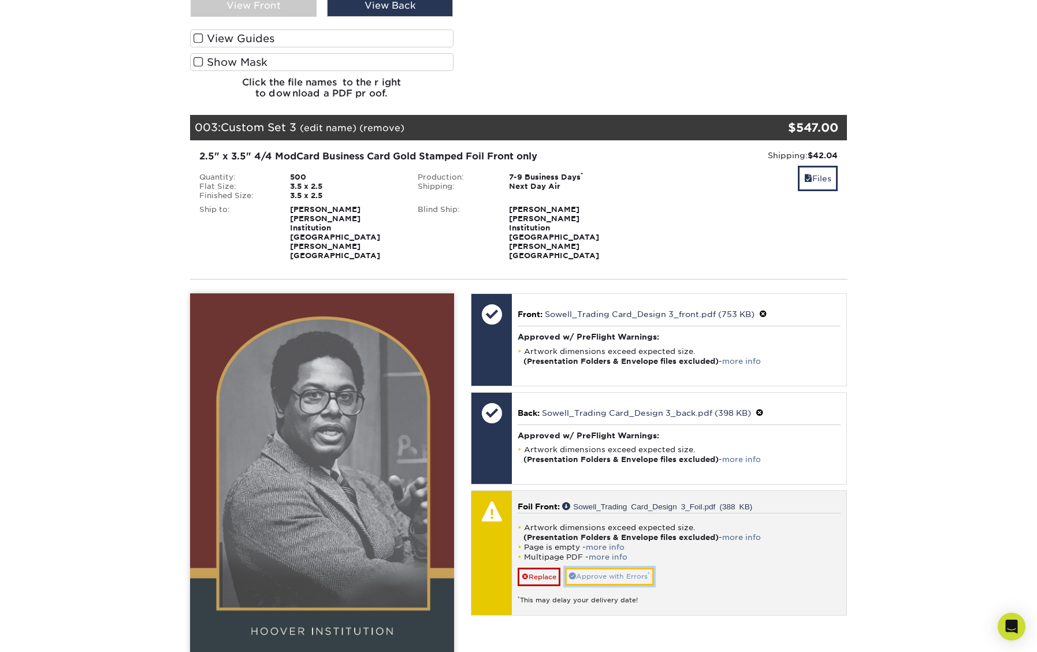
click at [601, 568] on link "Approve with Errors *" at bounding box center [609, 577] width 89 height 18
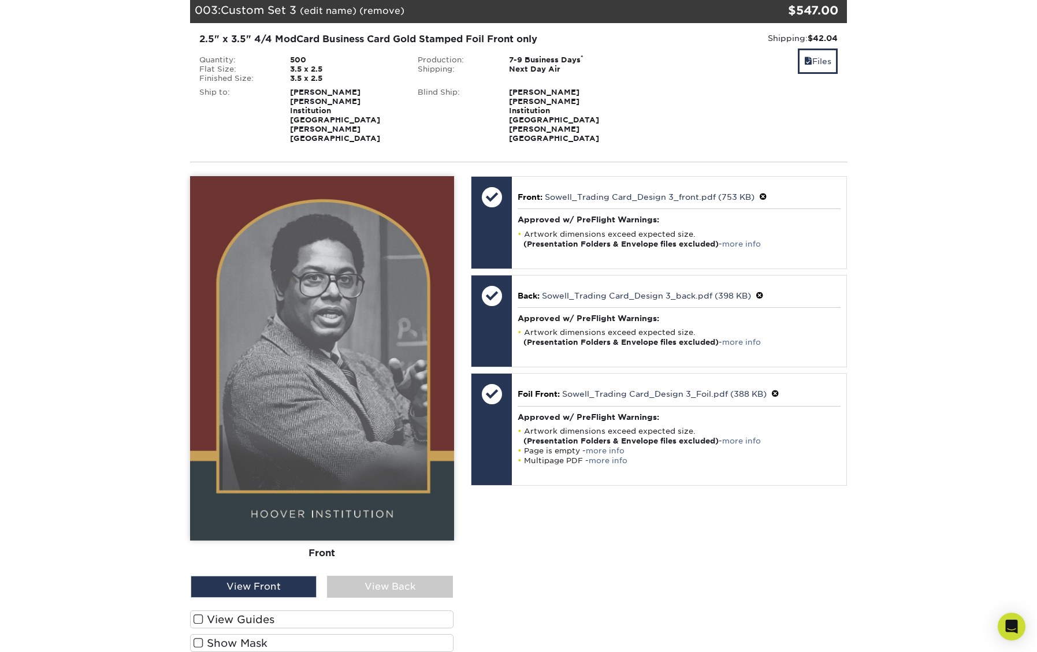
scroll to position [1588, 0]
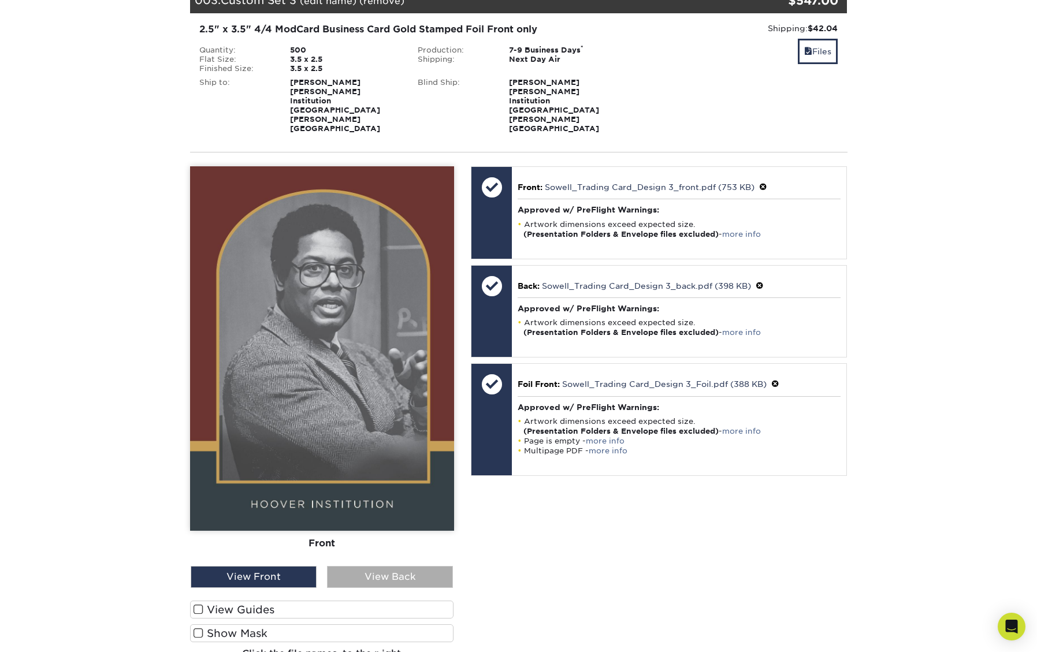
click at [392, 566] on div "View Back" at bounding box center [390, 577] width 126 height 22
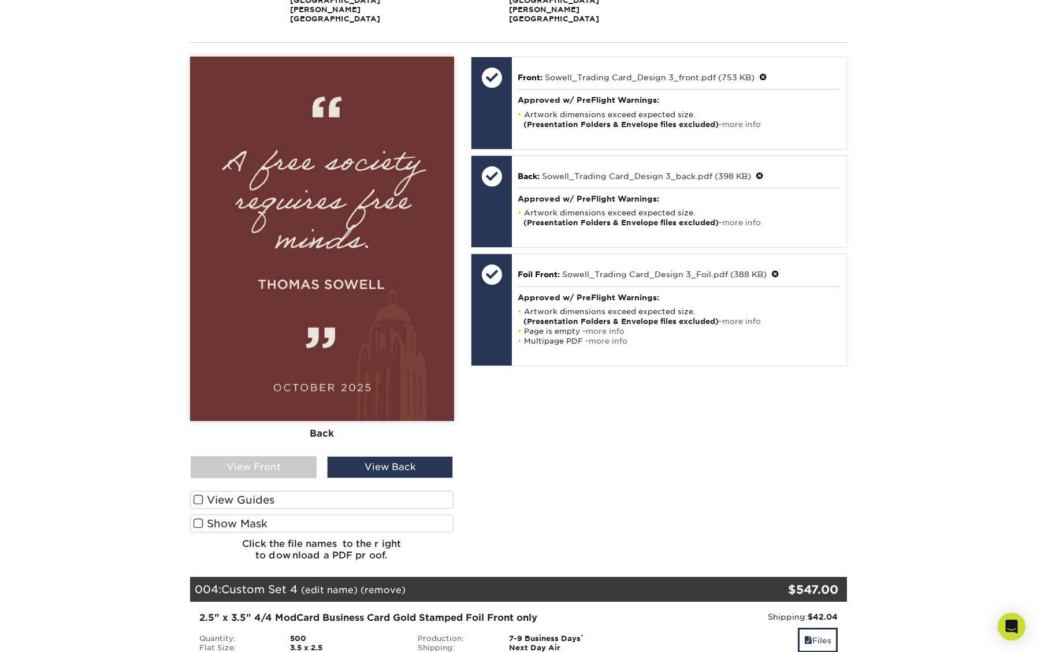
scroll to position [1855, 0]
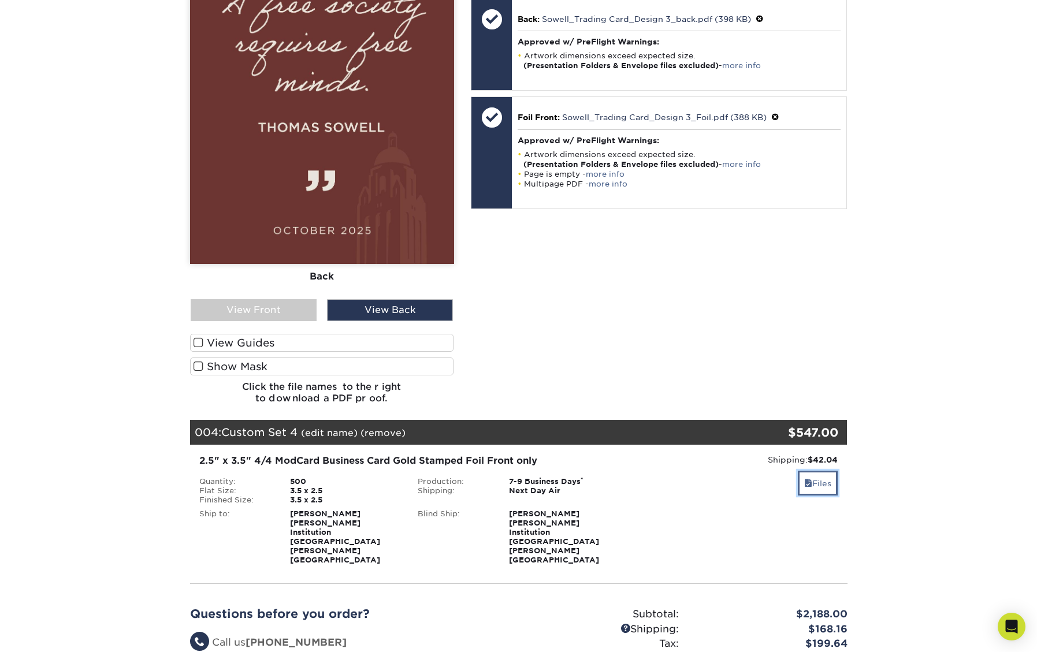
click at [825, 471] on link "Files" at bounding box center [818, 483] width 40 height 25
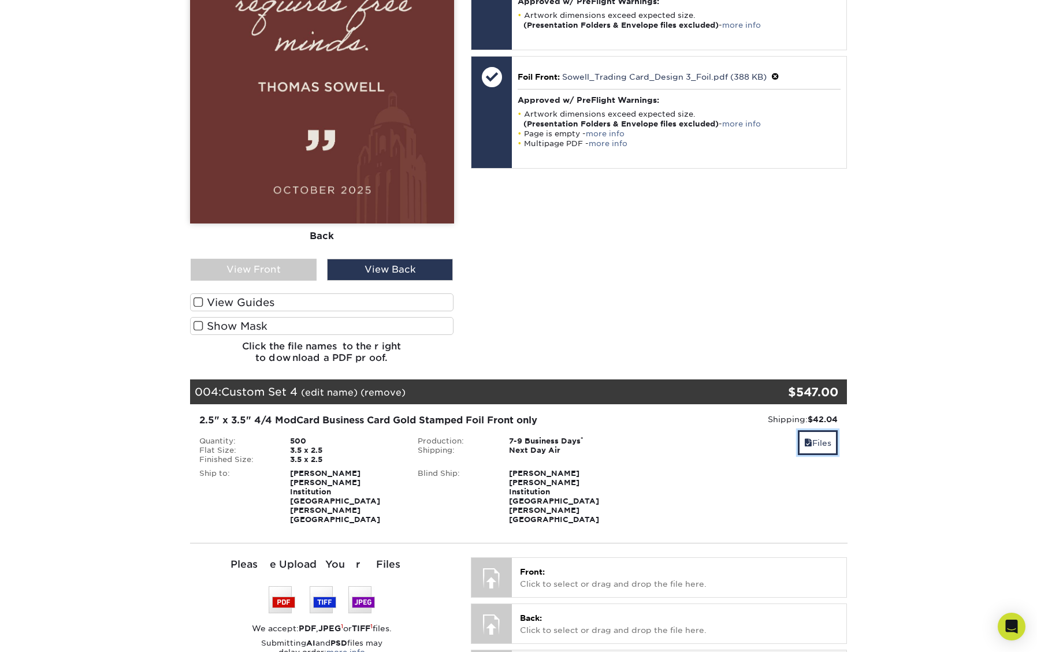
scroll to position [1933, 0]
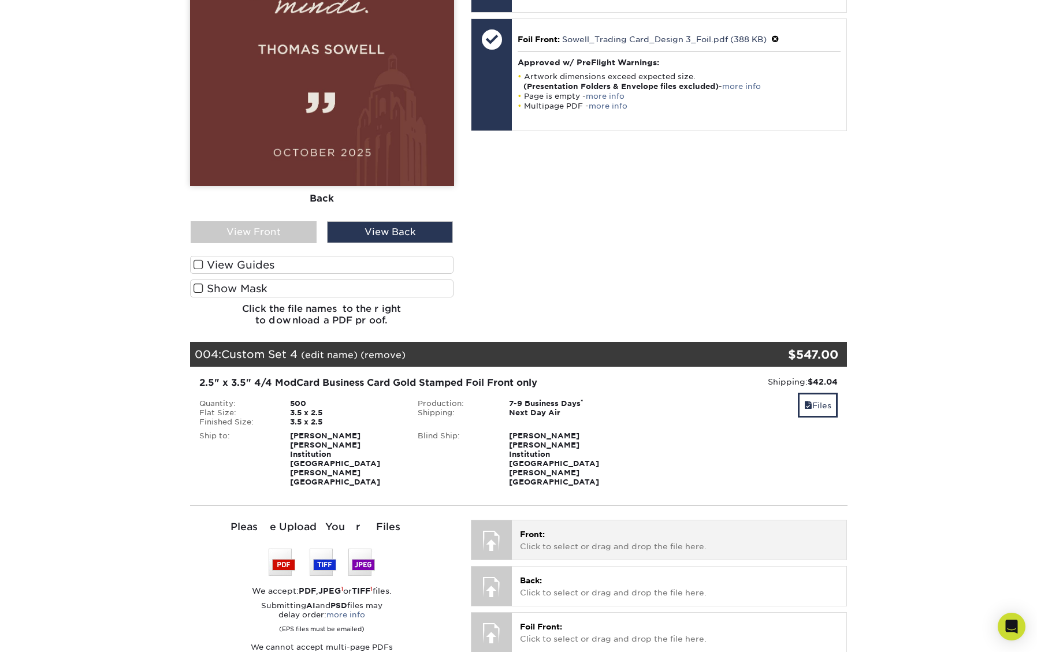
click at [705, 529] on p "Front: Click to select or drag and drop the file here." at bounding box center [679, 541] width 318 height 24
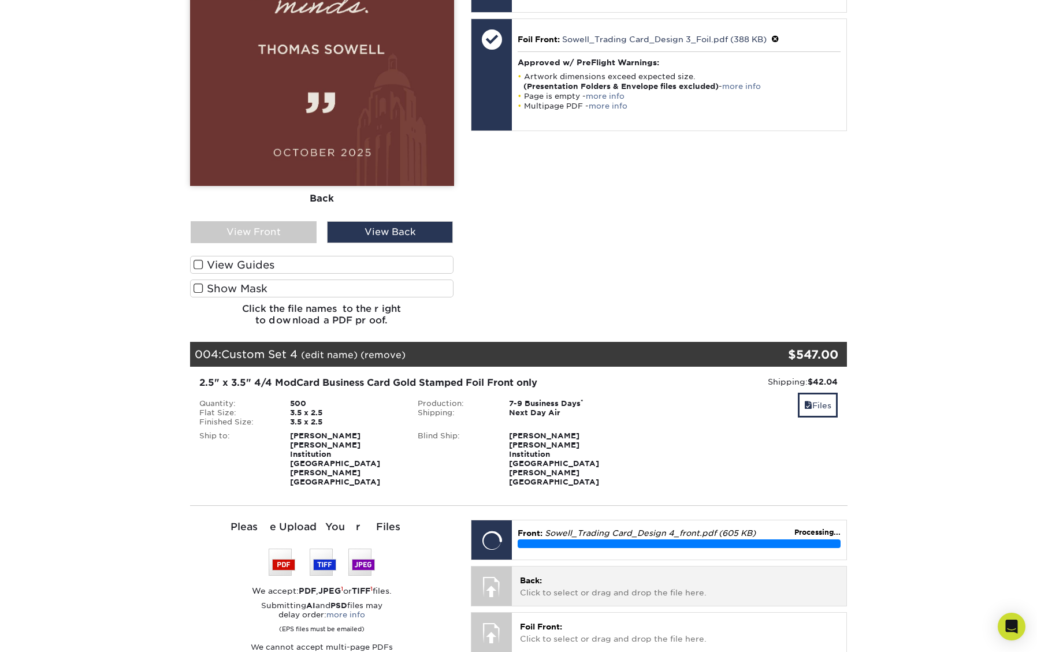
click at [594, 575] on p "Back: Click to select or drag and drop the file here." at bounding box center [679, 587] width 318 height 24
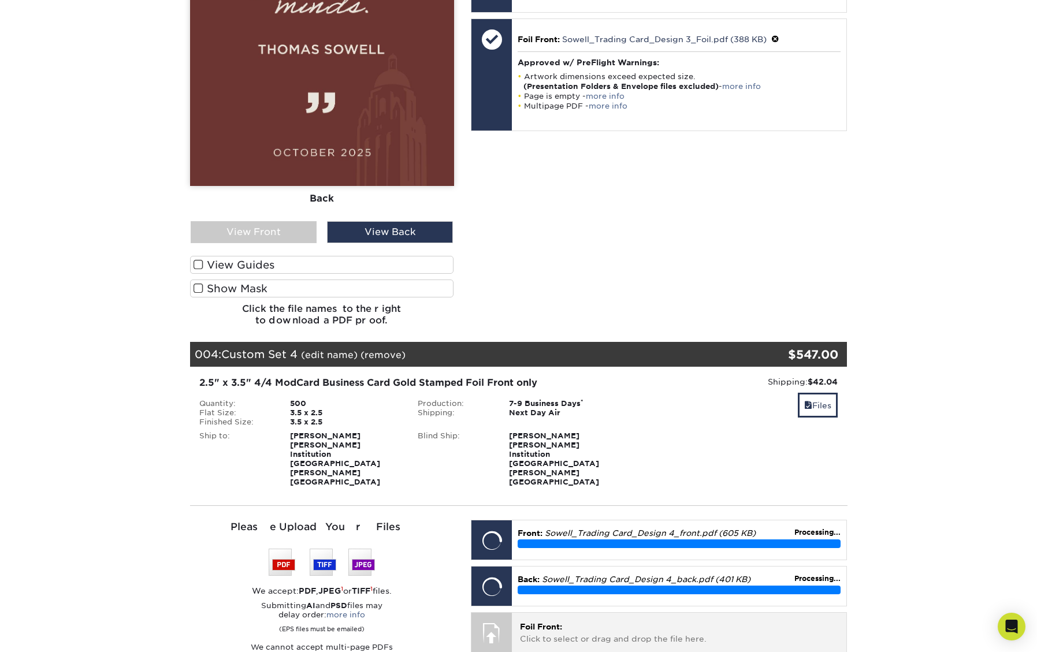
click at [542, 622] on span "Foil Front:" at bounding box center [541, 626] width 42 height 9
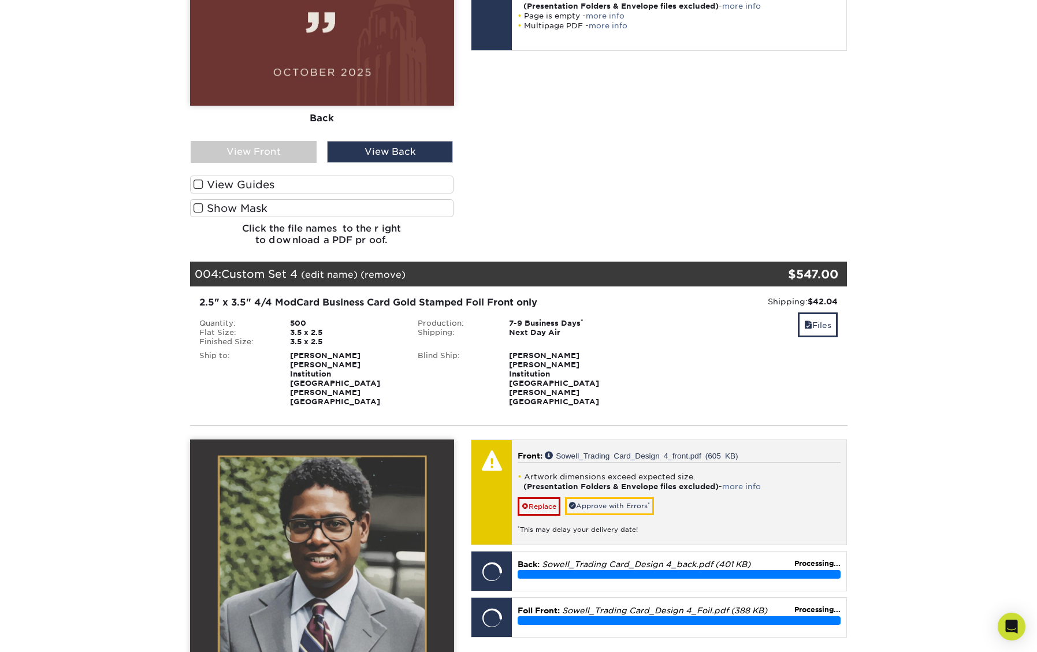
scroll to position [2078, 0]
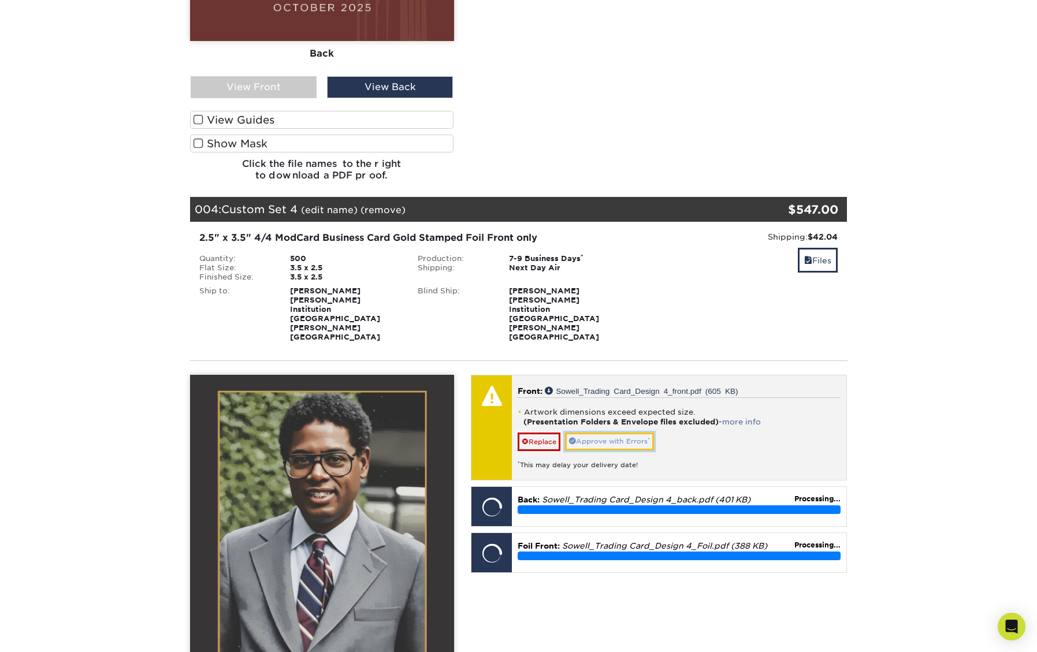
click at [617, 433] on link "Approve with Errors *" at bounding box center [609, 442] width 89 height 18
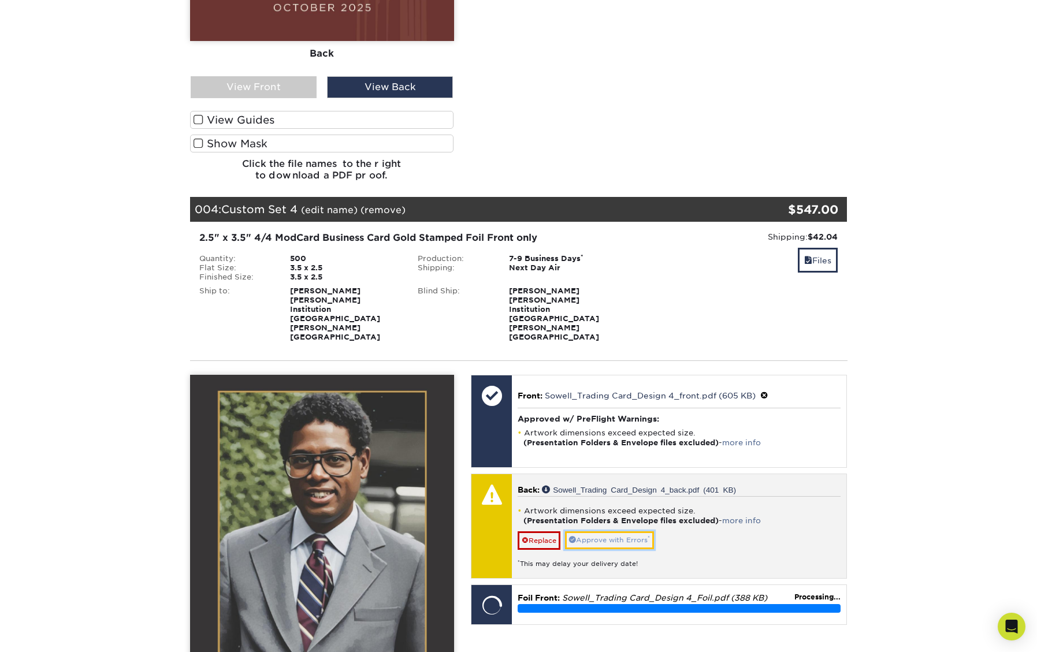
click at [619, 532] on link "Approve with Errors *" at bounding box center [609, 541] width 89 height 18
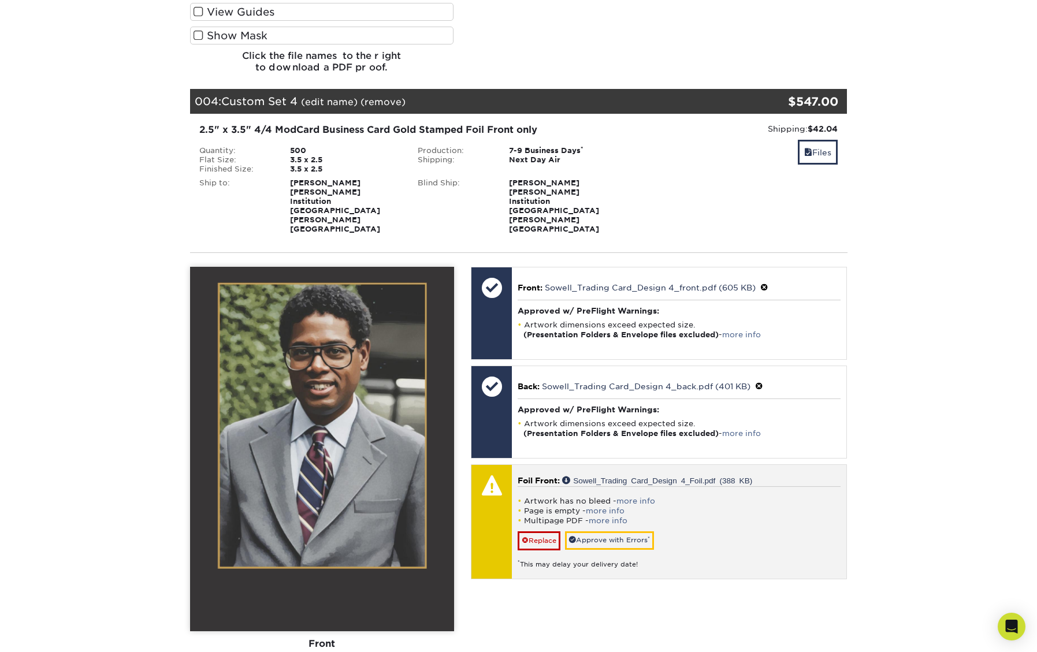
scroll to position [2196, 0]
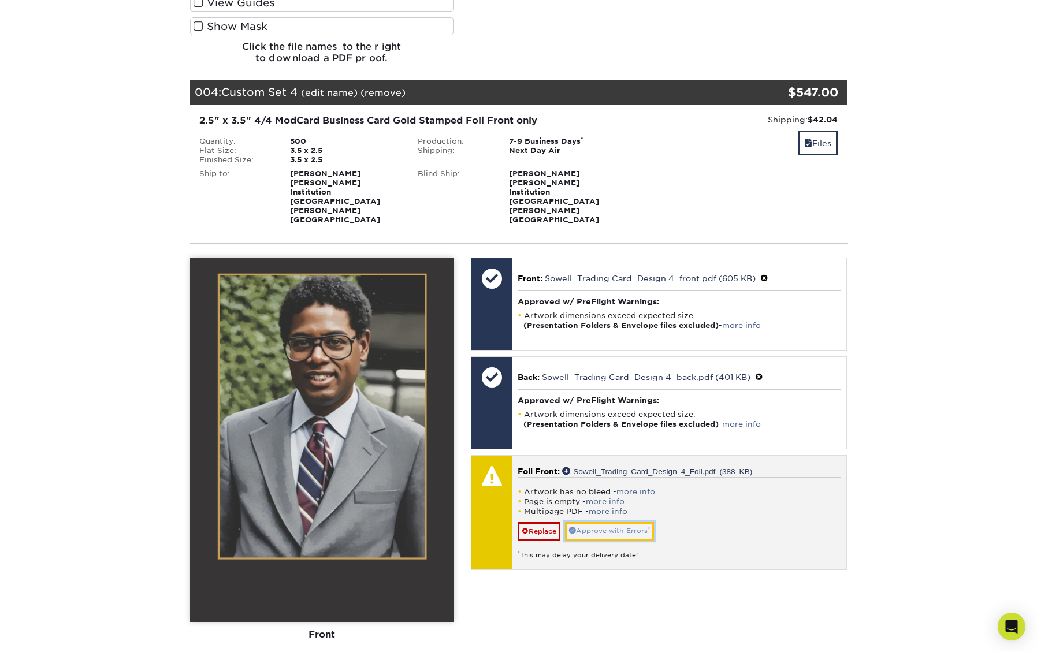
click at [626, 522] on link "Approve with Errors *" at bounding box center [609, 531] width 89 height 18
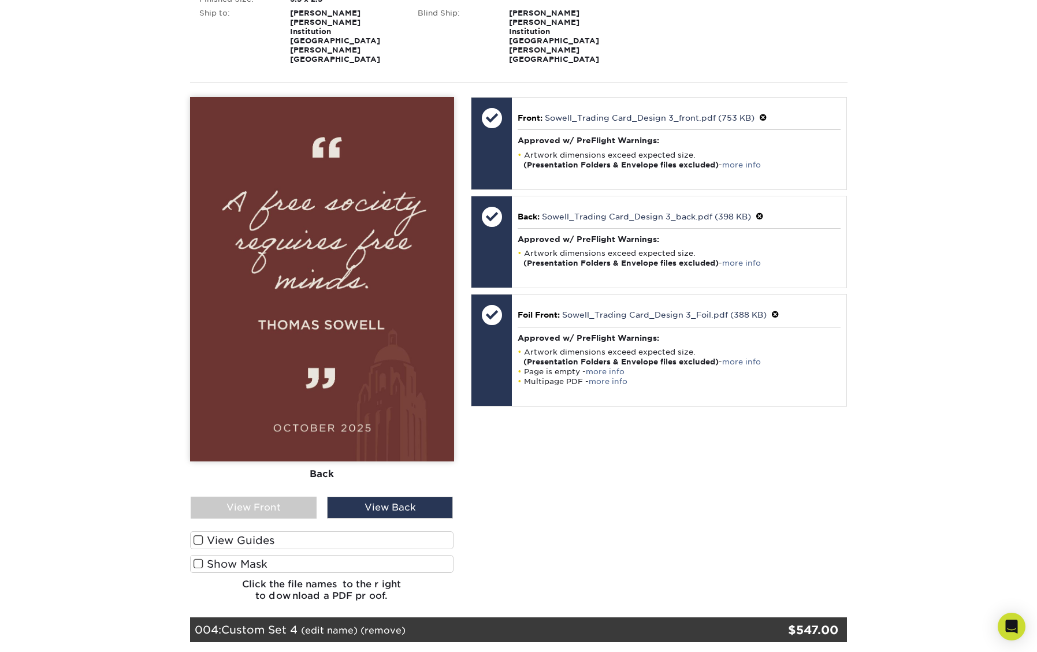
scroll to position [1588, 0]
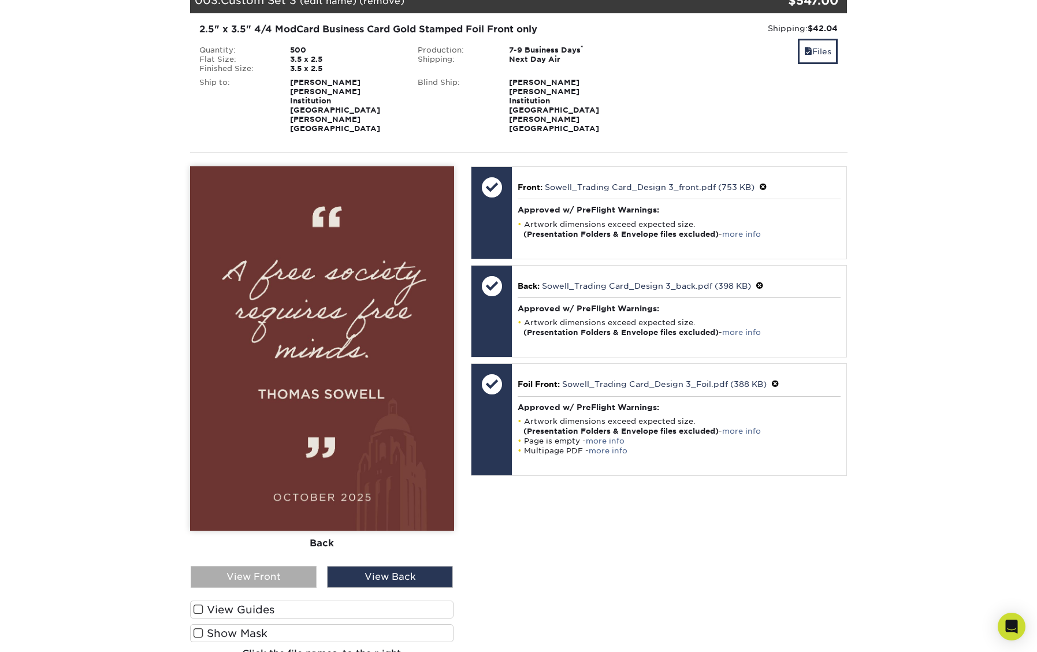
click at [303, 566] on div "View Front" at bounding box center [254, 577] width 126 height 22
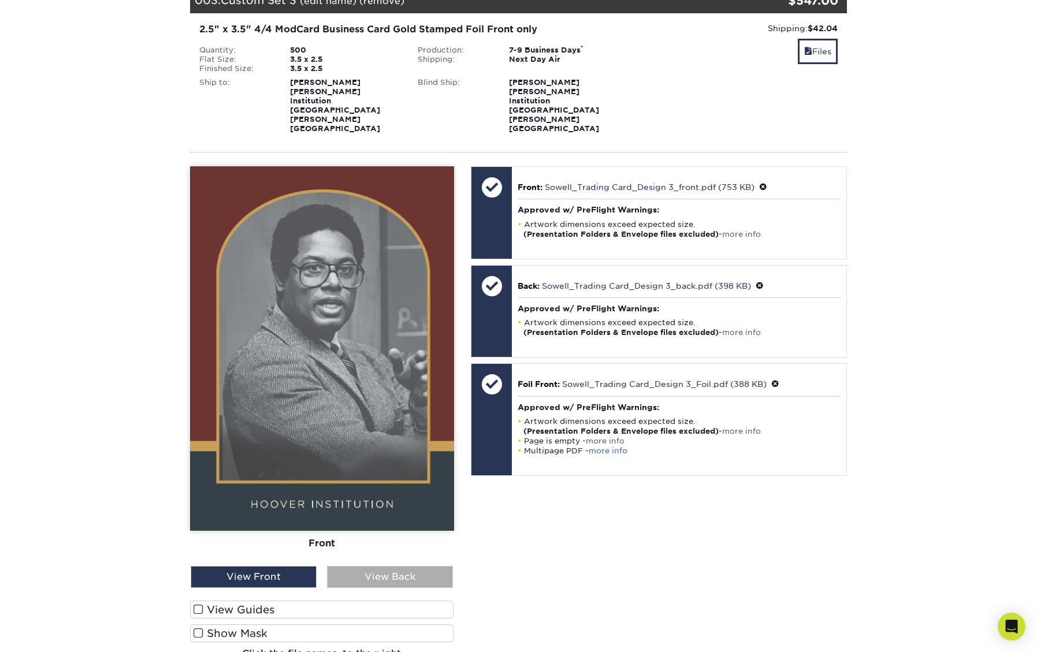
click at [352, 566] on div "View Back" at bounding box center [390, 577] width 126 height 22
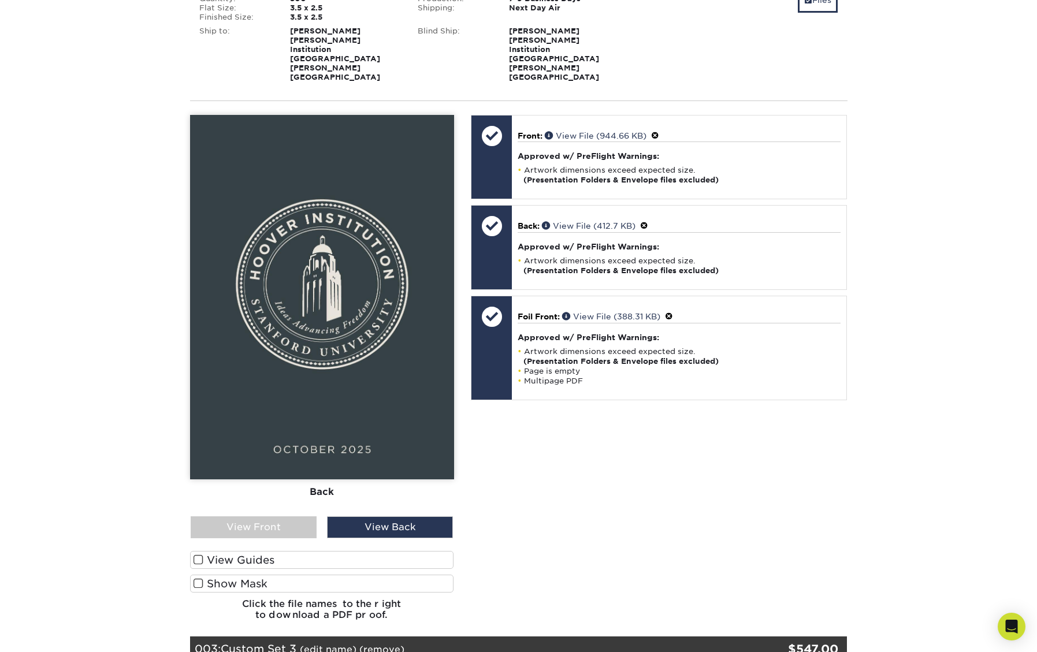
scroll to position [877, 0]
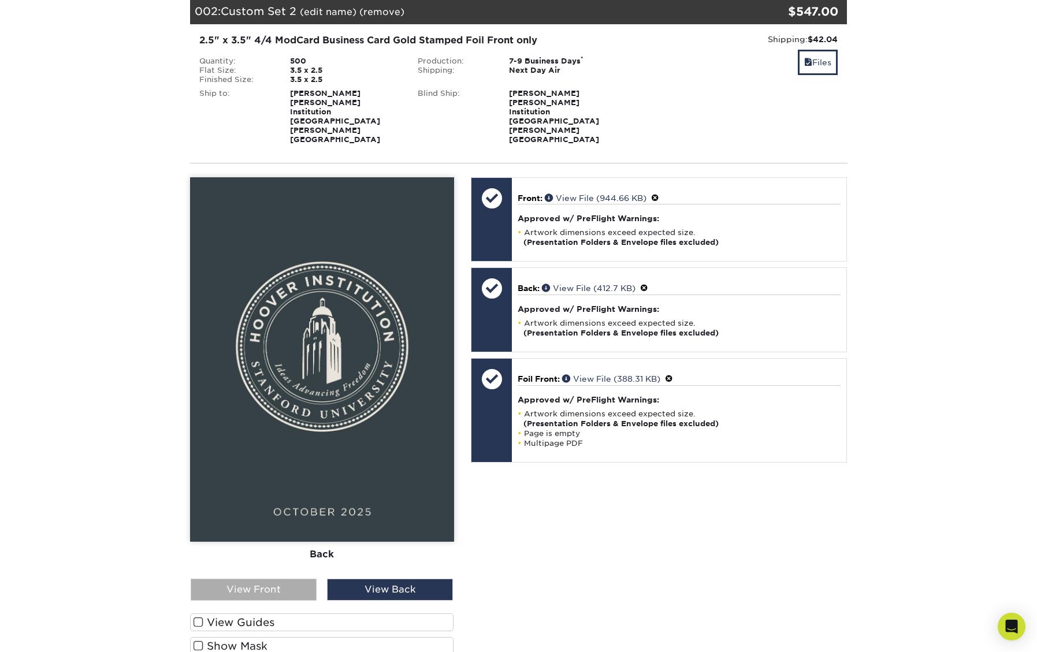
click at [289, 579] on div "View Front" at bounding box center [254, 590] width 126 height 22
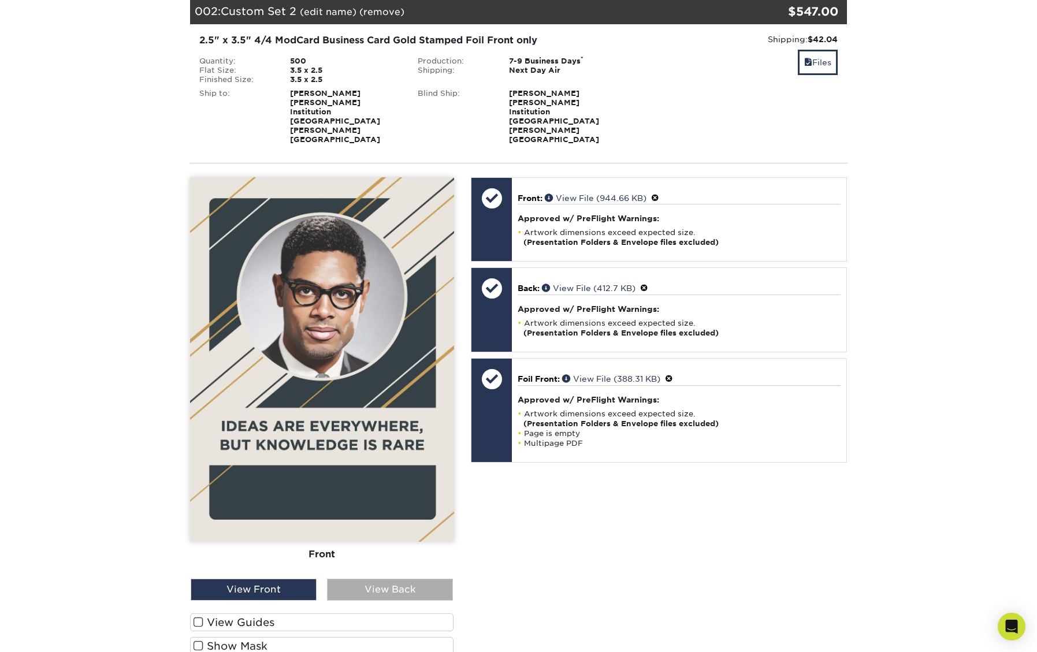
click at [348, 579] on div "View Back" at bounding box center [390, 590] width 126 height 22
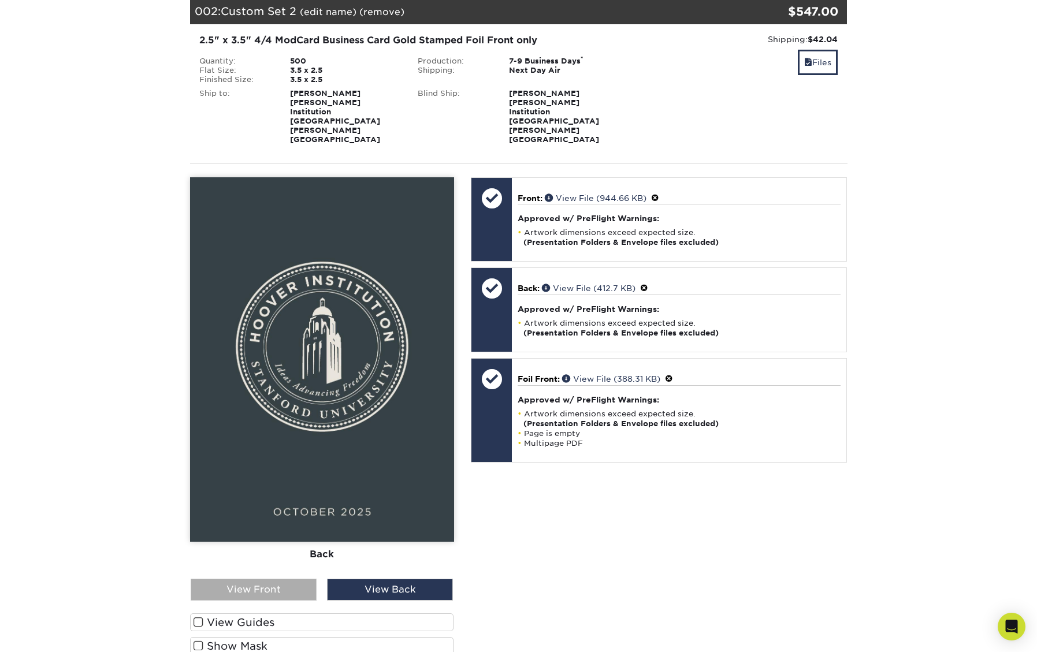
click at [287, 579] on div "View Front" at bounding box center [254, 590] width 126 height 22
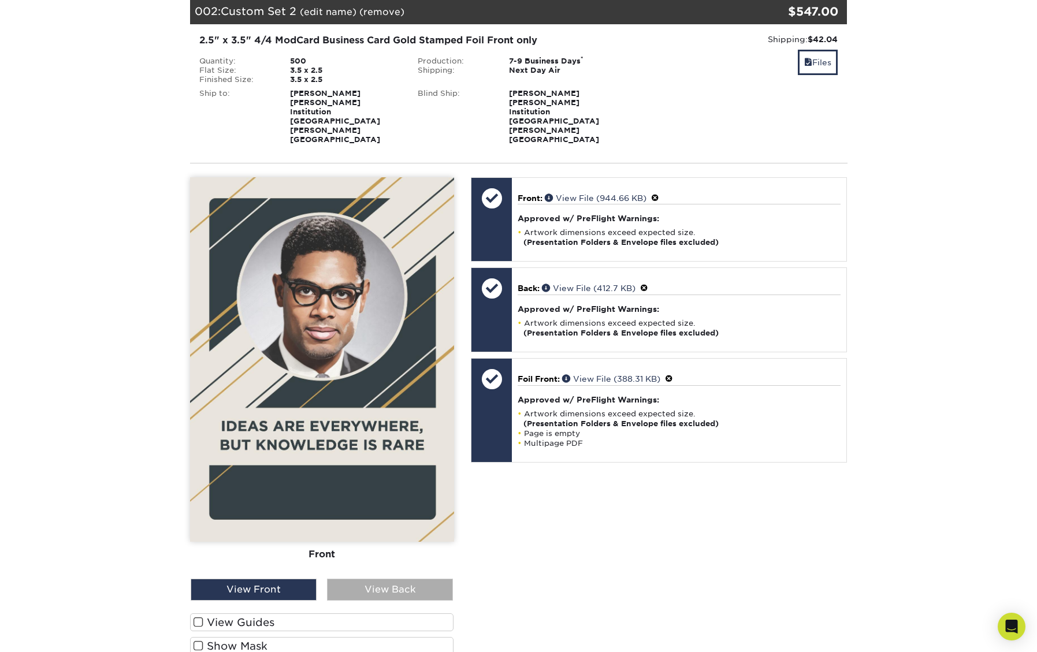
click at [371, 579] on div "View Back" at bounding box center [390, 590] width 126 height 22
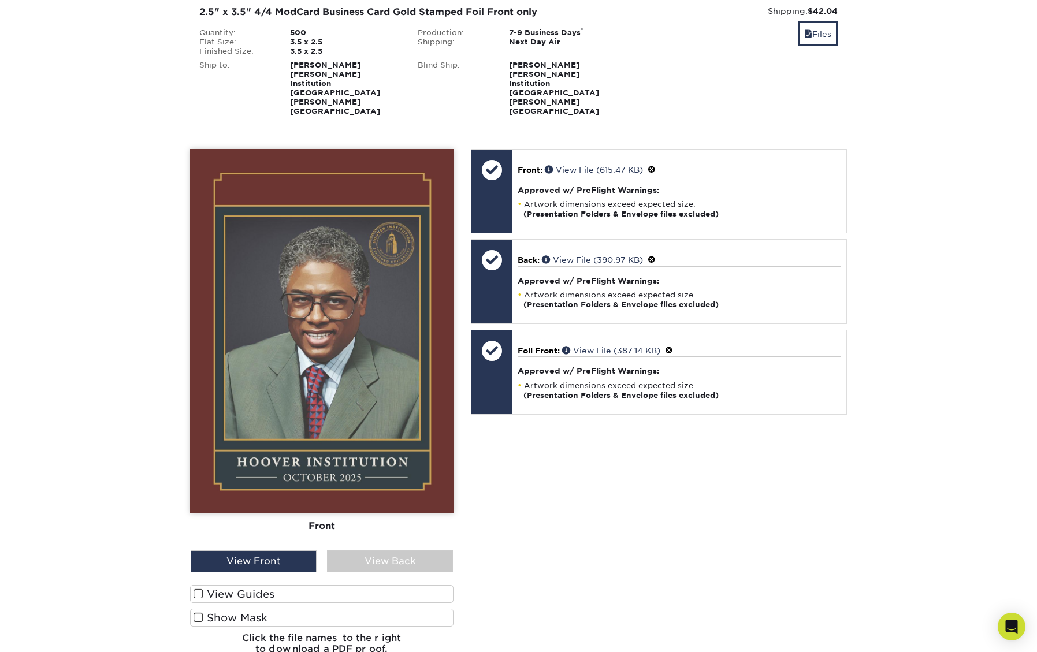
scroll to position [138, 0]
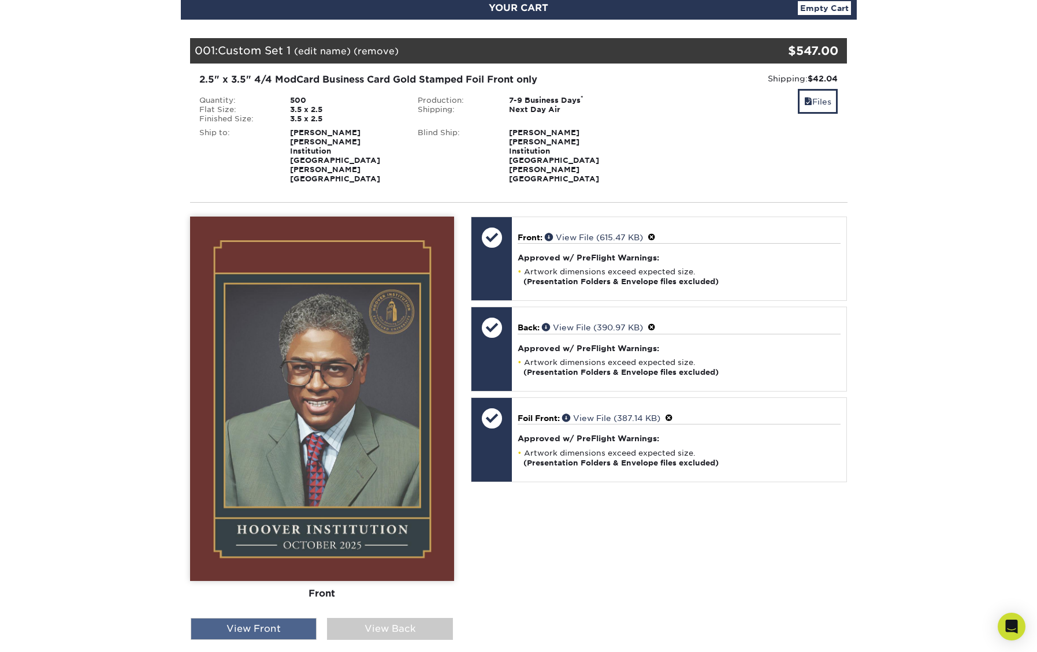
click at [298, 618] on div "View Front" at bounding box center [254, 629] width 126 height 22
click at [358, 618] on div "View Back" at bounding box center [390, 629] width 126 height 22
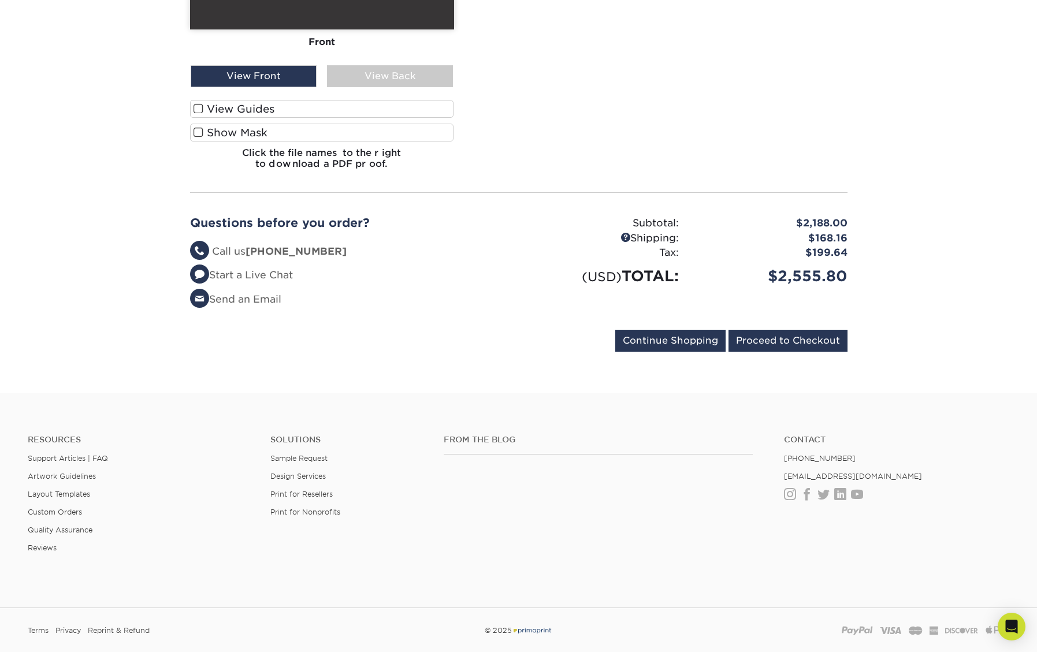
scroll to position [2794, 0]
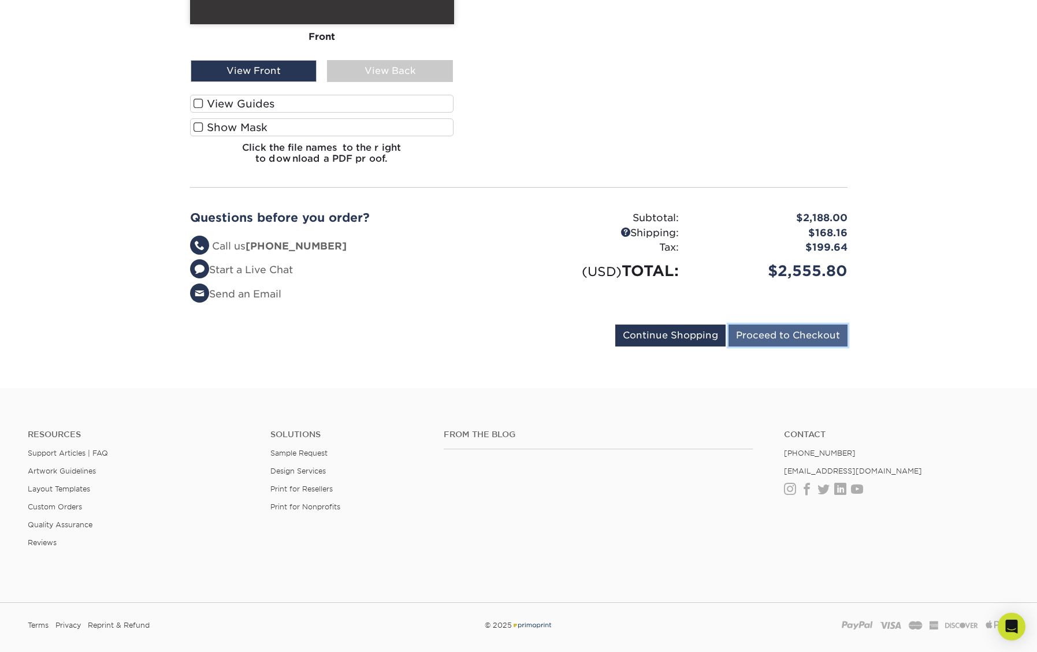
click at [821, 325] on input "Proceed to Checkout" at bounding box center [788, 336] width 119 height 22
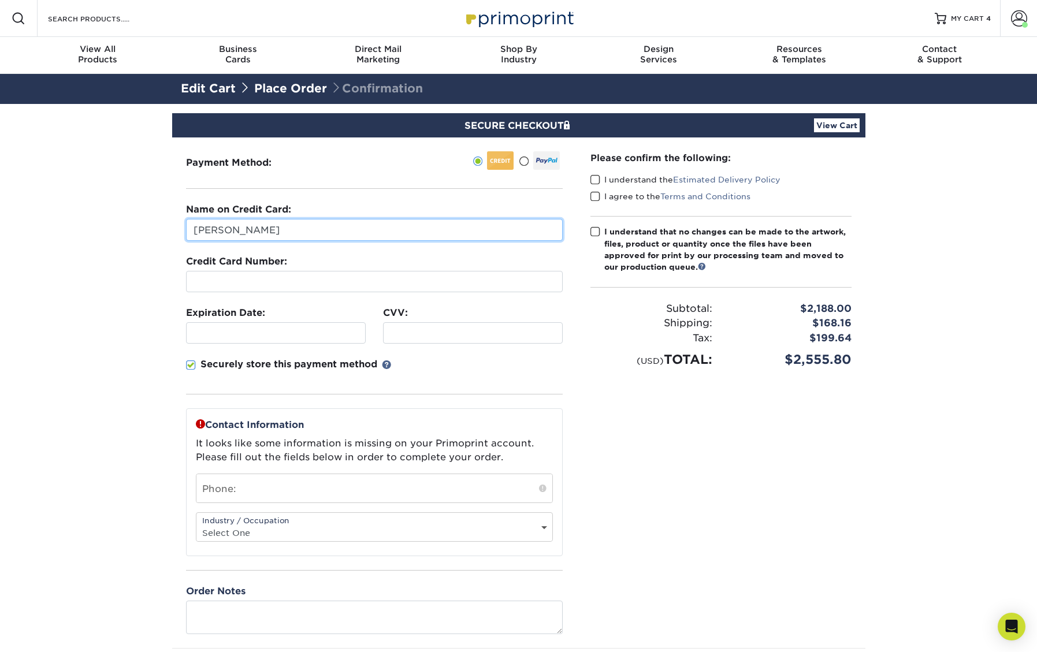
click at [325, 230] on input "Rachel Moltz" at bounding box center [374, 230] width 377 height 22
type input "Hoover Marketing"
click at [309, 274] on div at bounding box center [374, 281] width 377 height 21
click at [139, 283] on section "SECURE CHECKOUT View Cart Payment Method: Name on Credit Card:" at bounding box center [518, 421] width 1037 height 634
click at [96, 321] on section "SECURE CHECKOUT View Cart Payment Method: Name on Credit Card:" at bounding box center [518, 421] width 1037 height 634
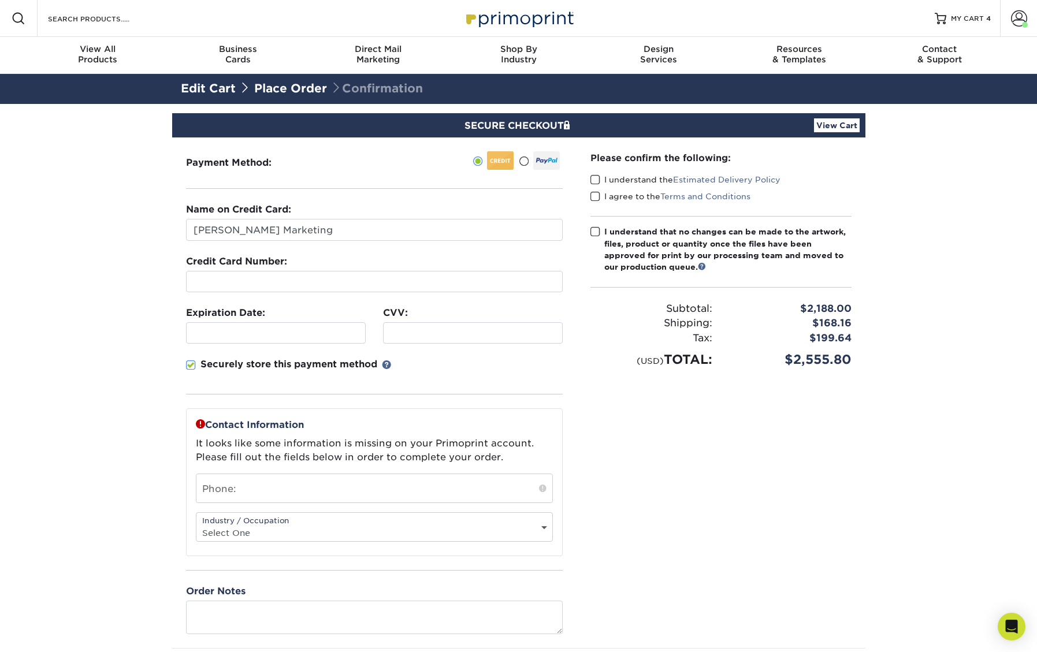
click at [198, 366] on label "Securely store this payment method" at bounding box center [288, 365] width 205 height 14
click at [0, 0] on input "Securely store this payment method" at bounding box center [0, 0] width 0 height 0
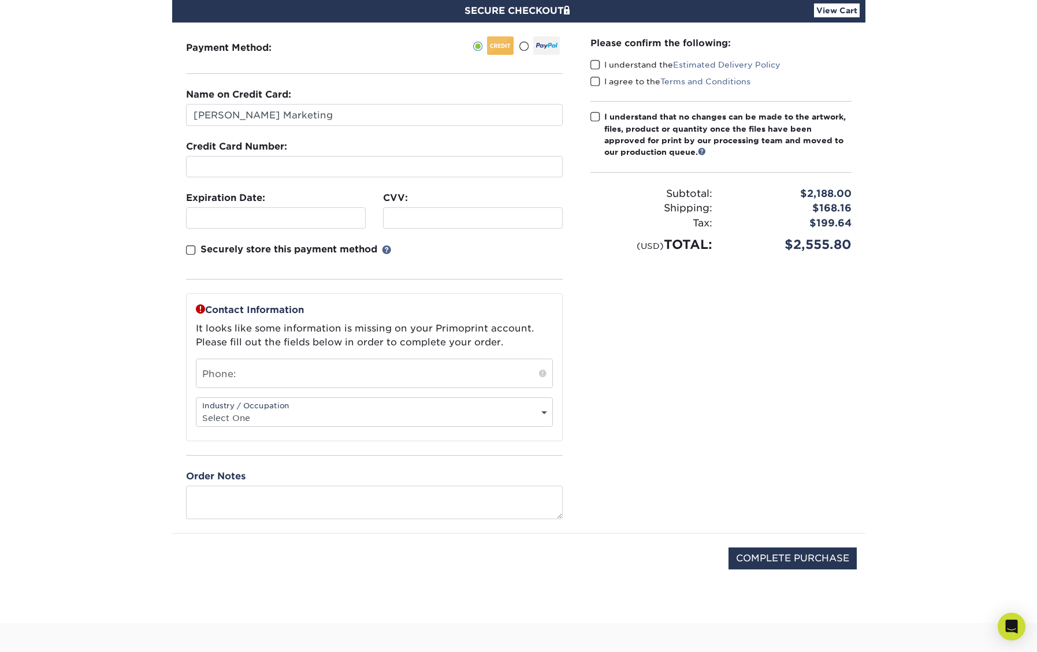
scroll to position [127, 0]
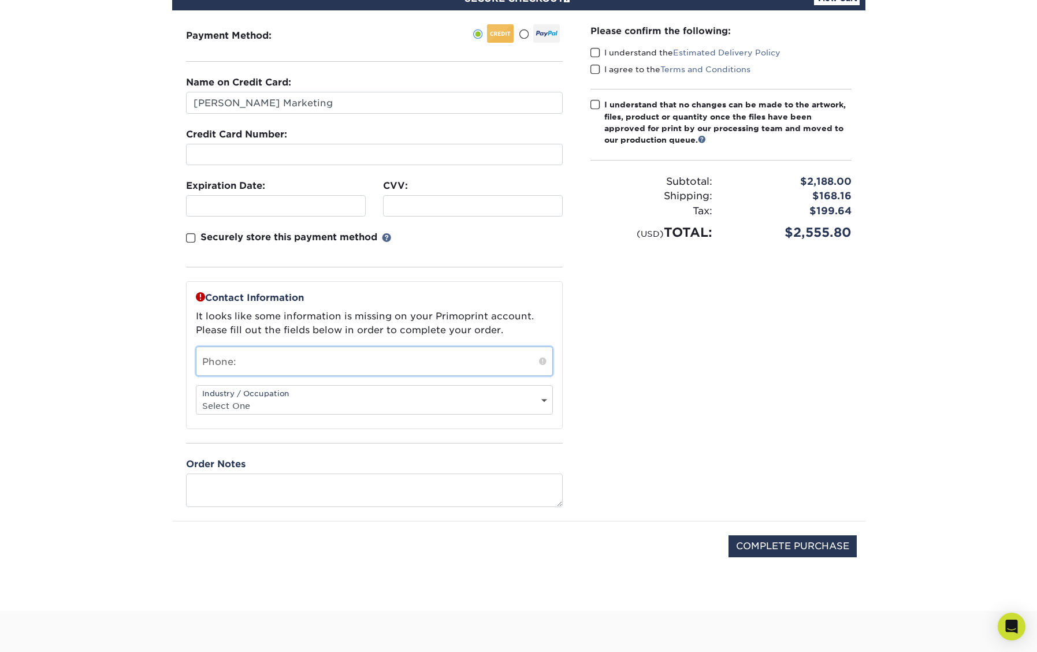
click at [251, 360] on input "text" at bounding box center [374, 361] width 356 height 28
click at [399, 364] on input "text" at bounding box center [374, 361] width 356 height 28
paste input "650-723-7506"
type input "650-723-7506"
click at [415, 402] on select "Select One Administrative Executive Human Resources Construction Education Ente…" at bounding box center [374, 406] width 356 height 17
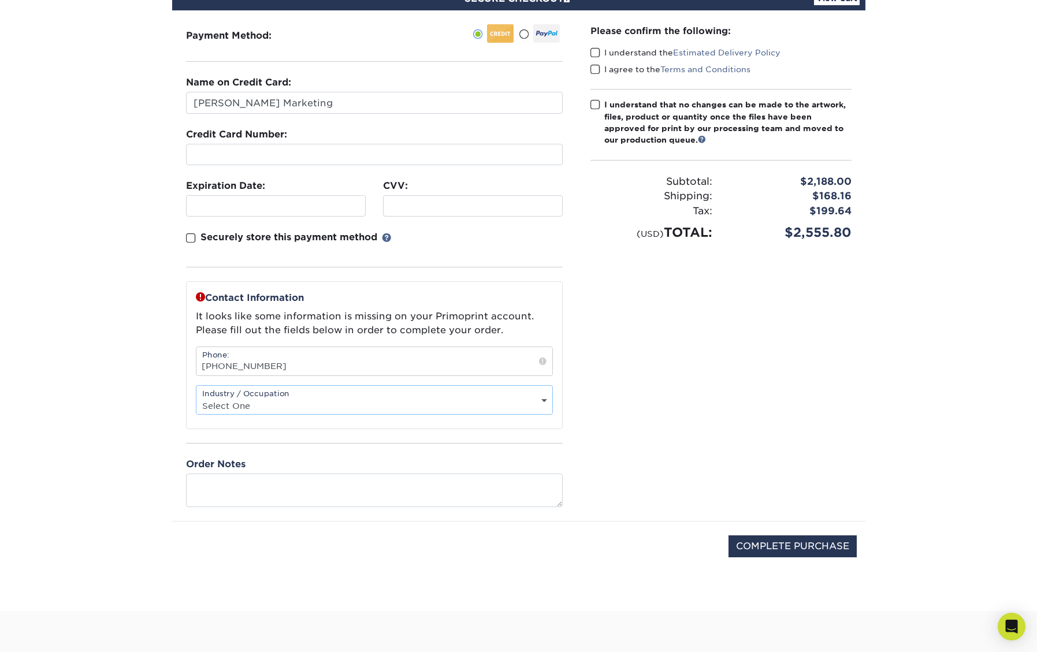
select select "20"
click at [196, 398] on select "Select One Administrative Executive Human Resources Construction Education Ente…" at bounding box center [374, 406] width 356 height 17
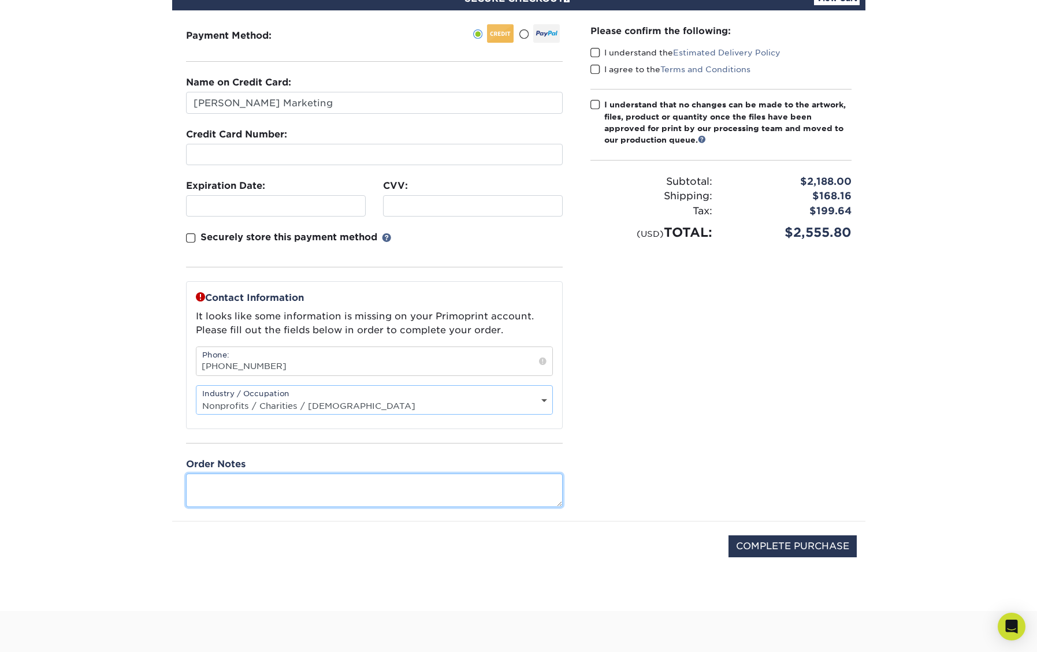
click at [314, 482] on textarea at bounding box center [374, 490] width 377 height 33
type textarea "We need these in hand no later than Oct 17. Thank. you!"
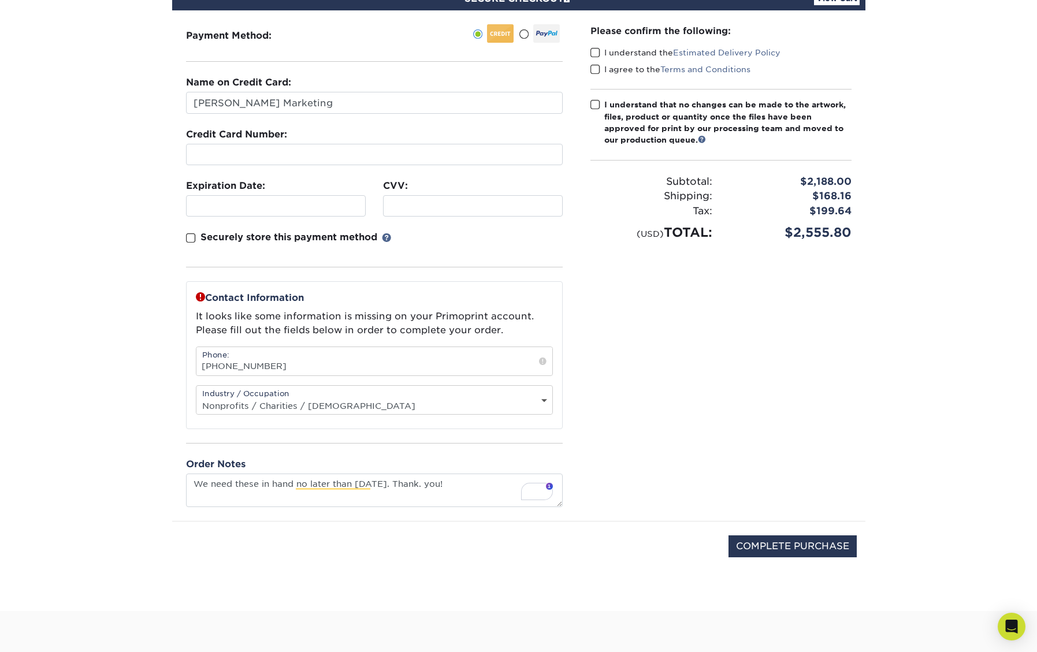
click at [598, 105] on span at bounding box center [596, 104] width 10 height 11
click at [0, 0] on input "I understand that no changes can be made to the artwork, files, product or quan…" at bounding box center [0, 0] width 0 height 0
click at [593, 51] on span at bounding box center [596, 52] width 10 height 11
click at [0, 0] on input "I understand the Estimated Delivery Policy" at bounding box center [0, 0] width 0 height 0
click at [592, 65] on span at bounding box center [596, 69] width 10 height 11
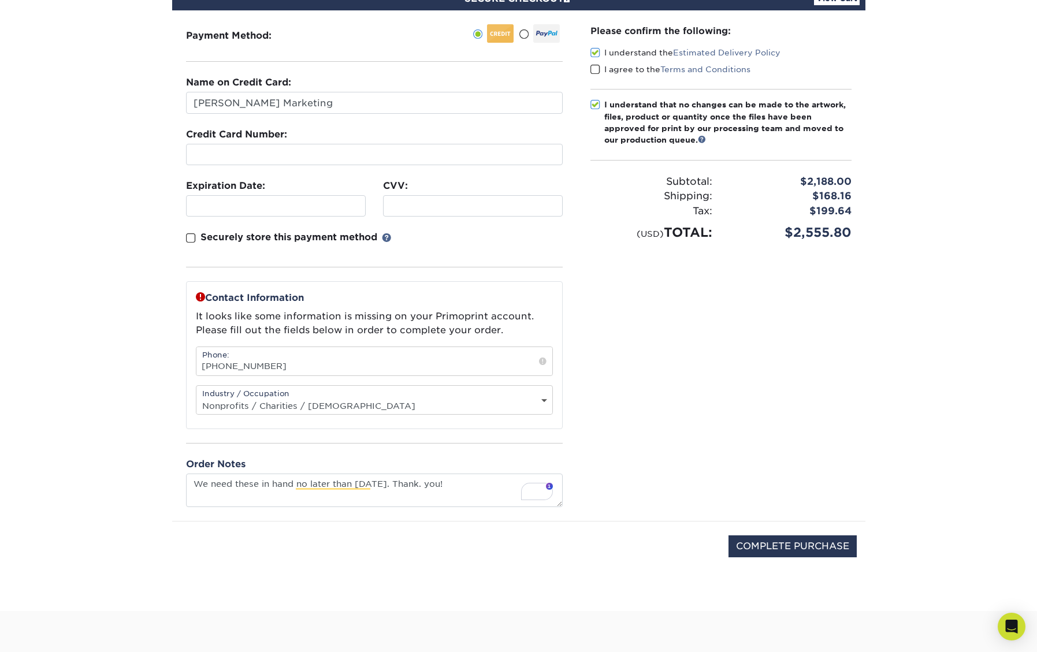
click at [0, 0] on input "I agree to the Terms and Conditions" at bounding box center [0, 0] width 0 height 0
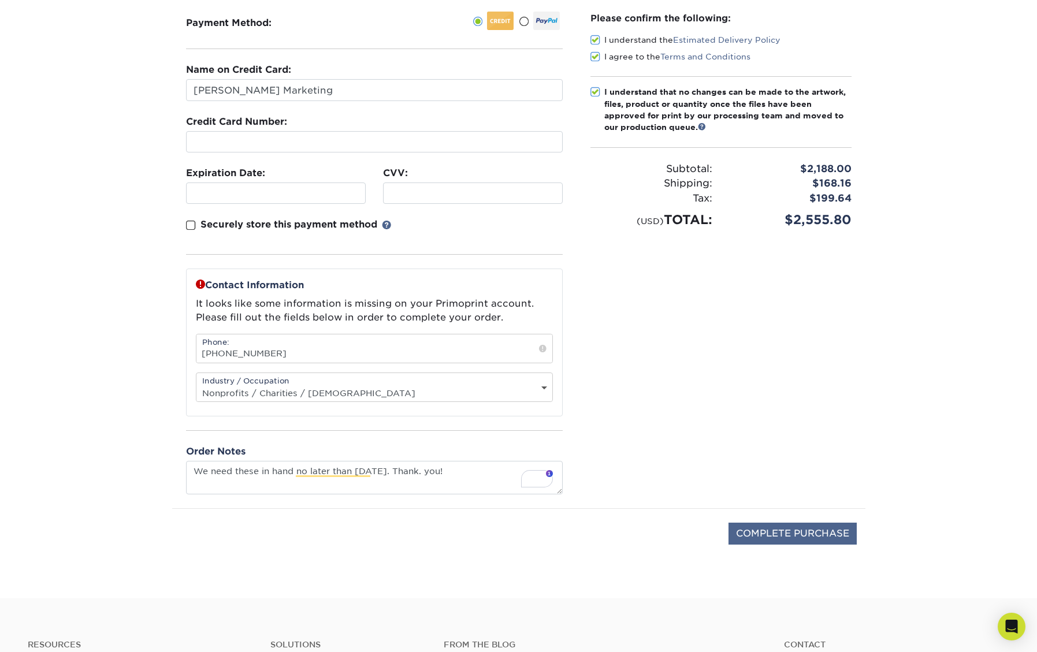
scroll to position [142, 0]
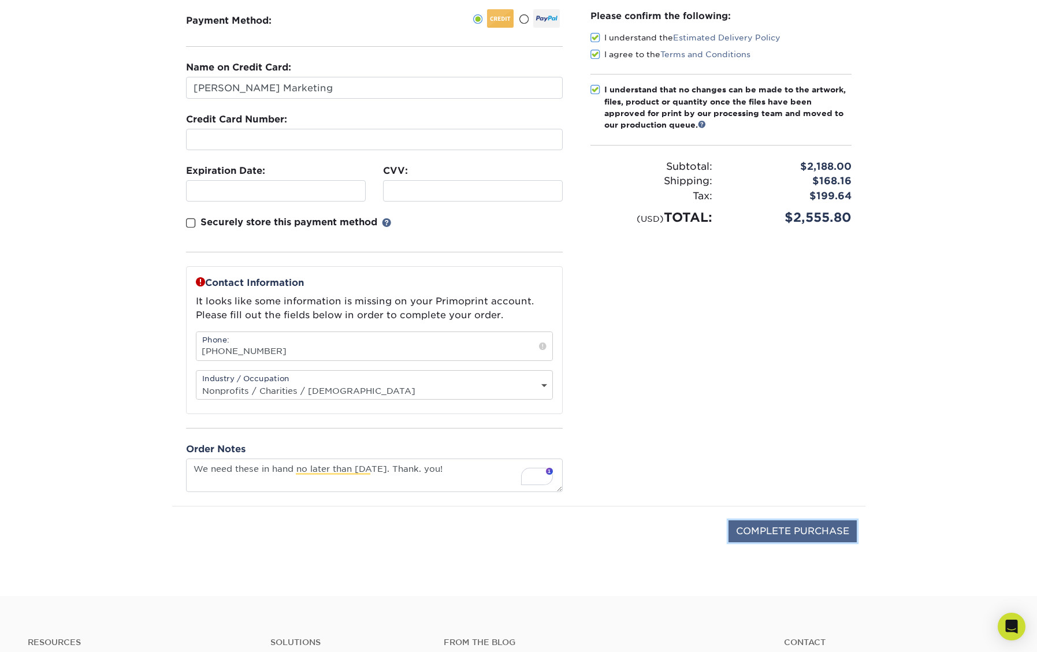
click at [801, 531] on input "COMPLETE PURCHASE" at bounding box center [793, 532] width 128 height 22
type input "PROCESSING, PLEASE WAIT..."
